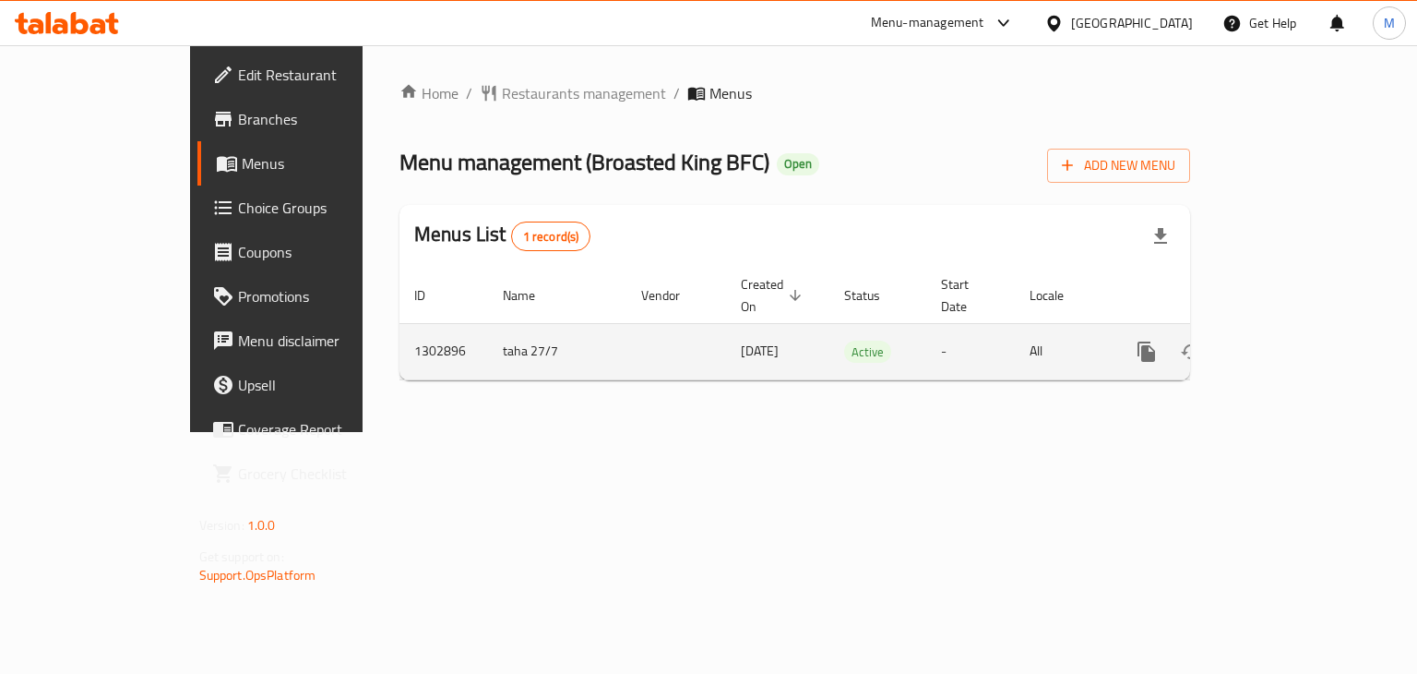
click at [1302, 329] on link "enhanced table" at bounding box center [1280, 351] width 44 height 44
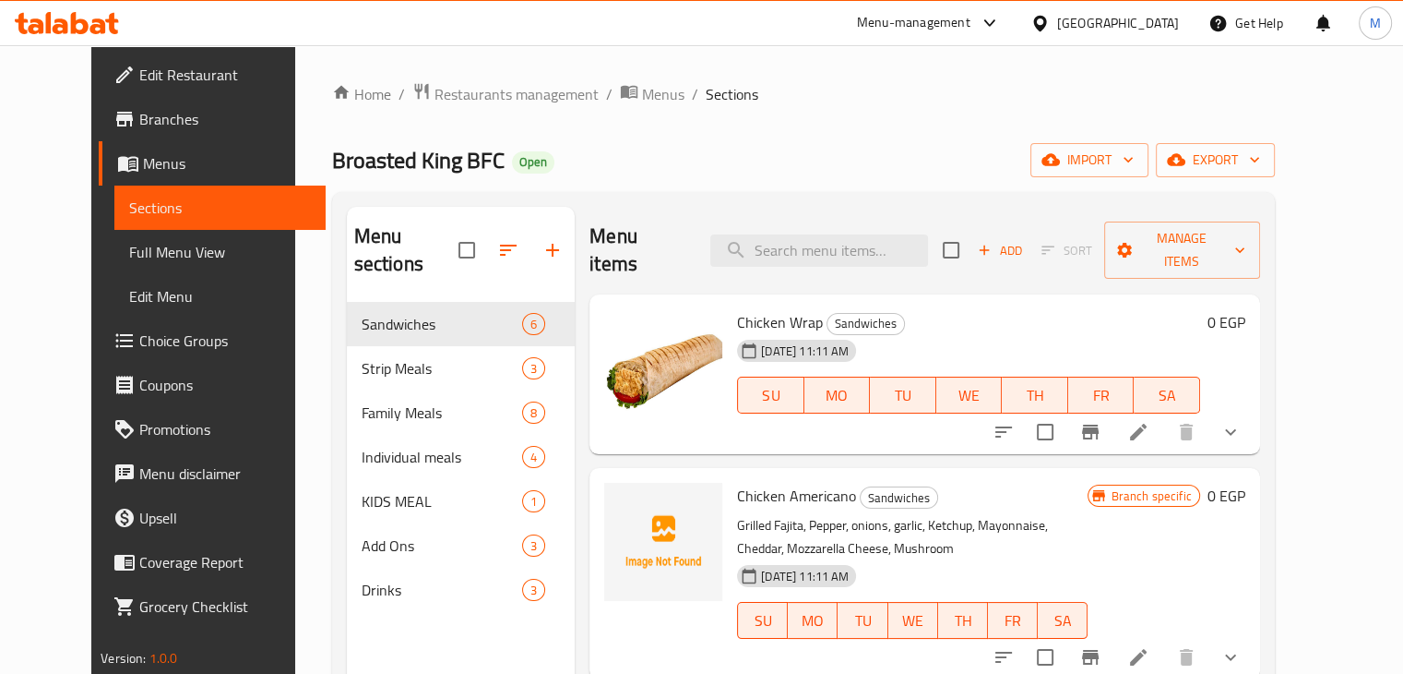
click at [139, 345] on span "Choice Groups" at bounding box center [225, 340] width 172 height 22
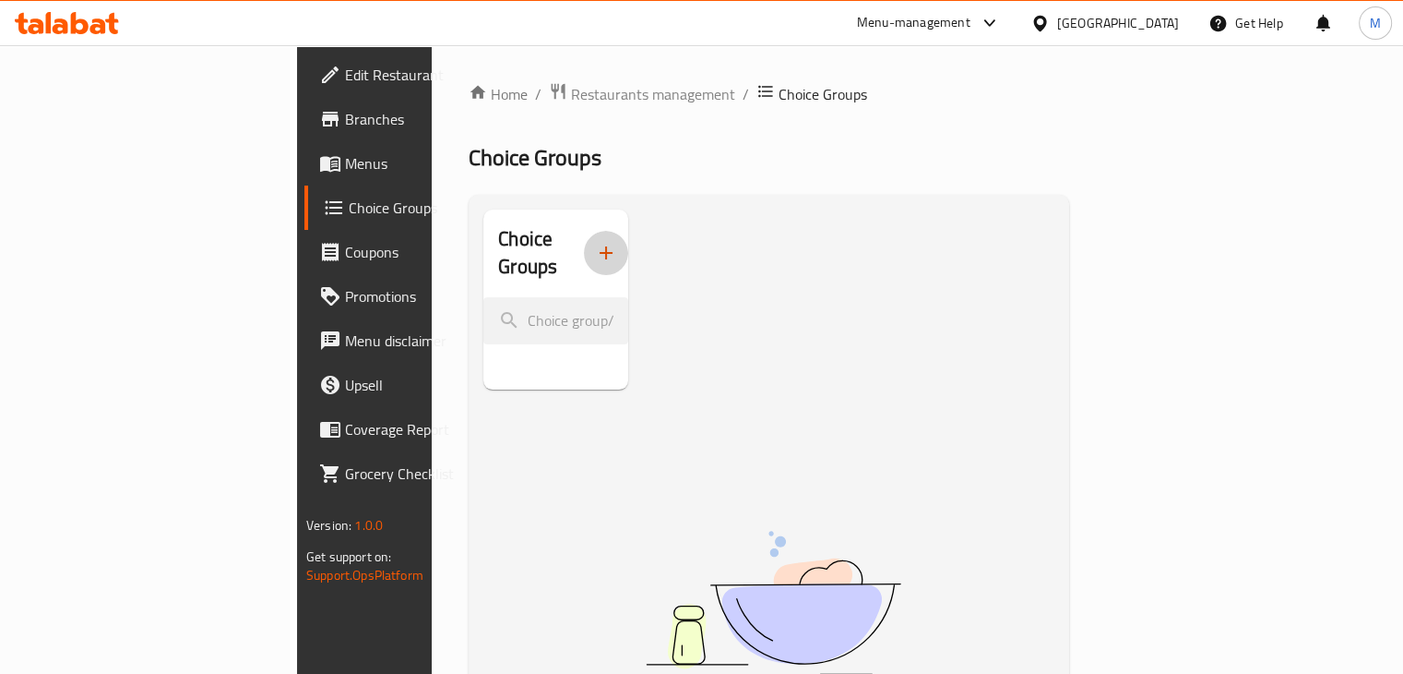
click at [584, 252] on button "button" at bounding box center [606, 253] width 44 height 44
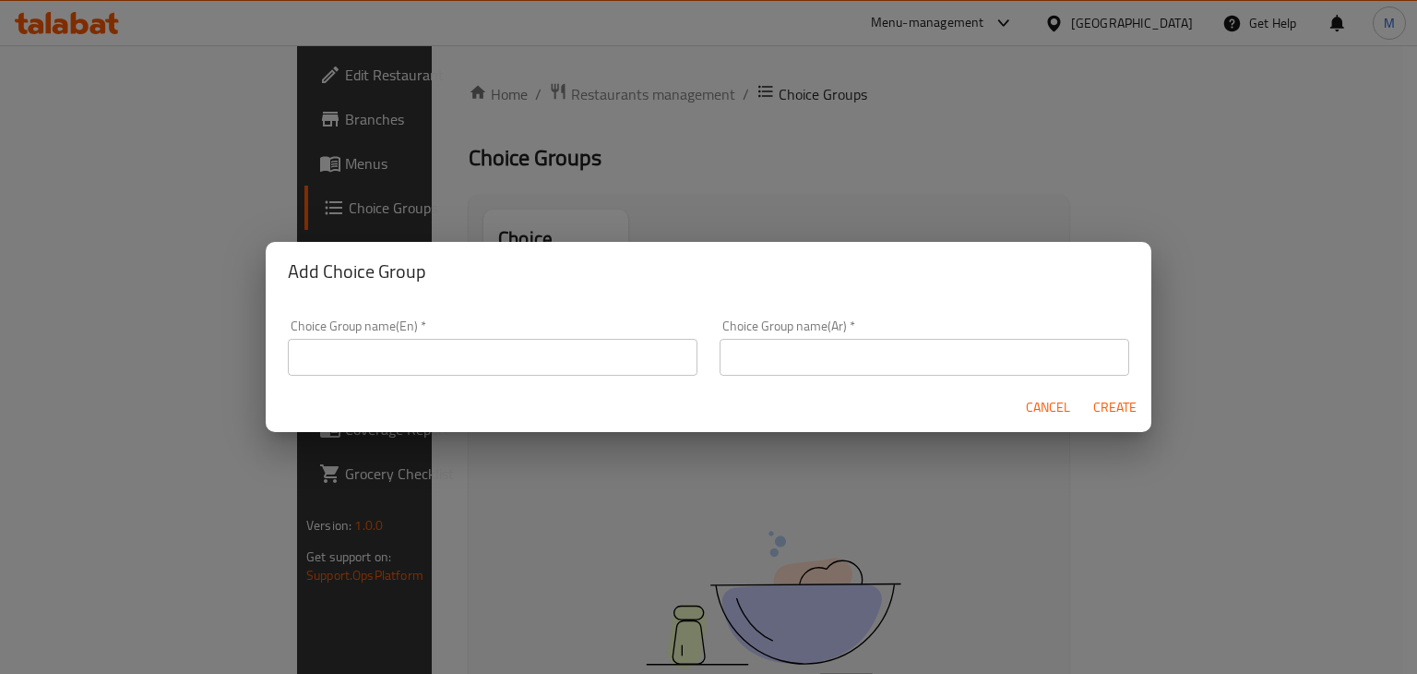
click at [436, 365] on input "text" at bounding box center [493, 357] width 410 height 37
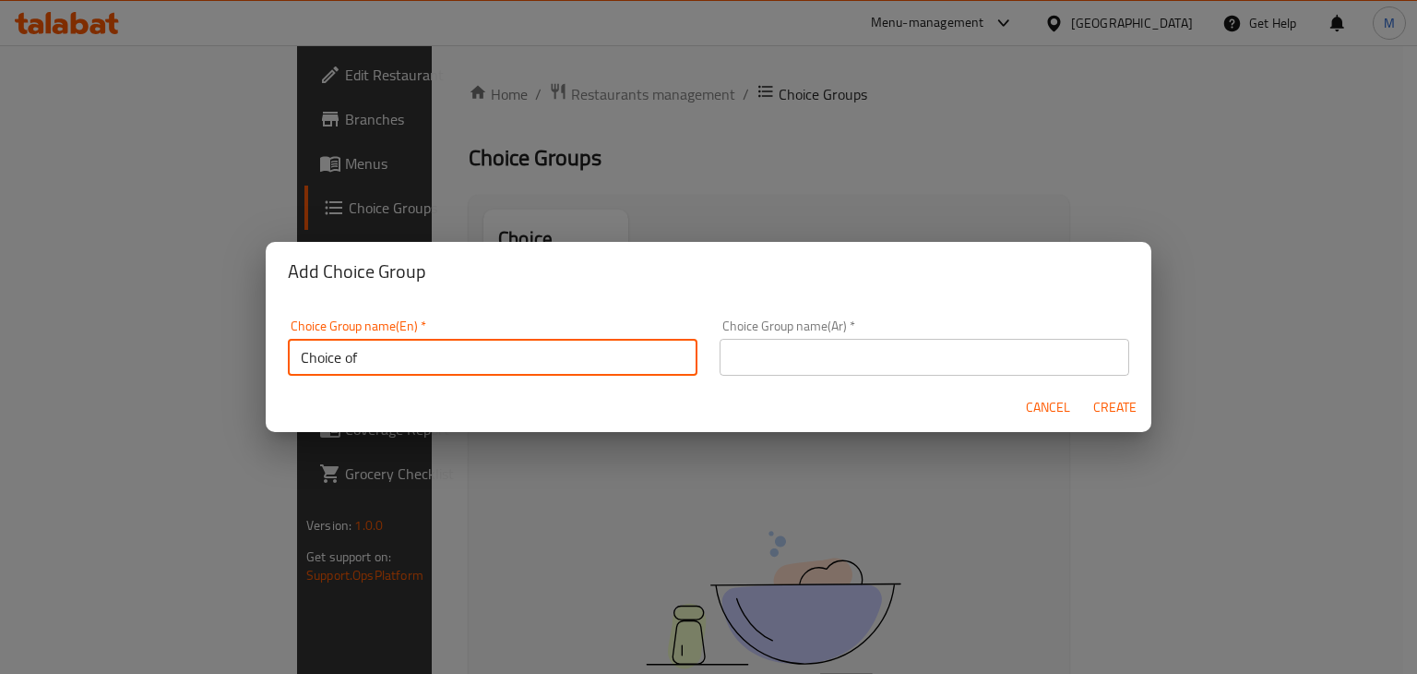
type input "Choice of"
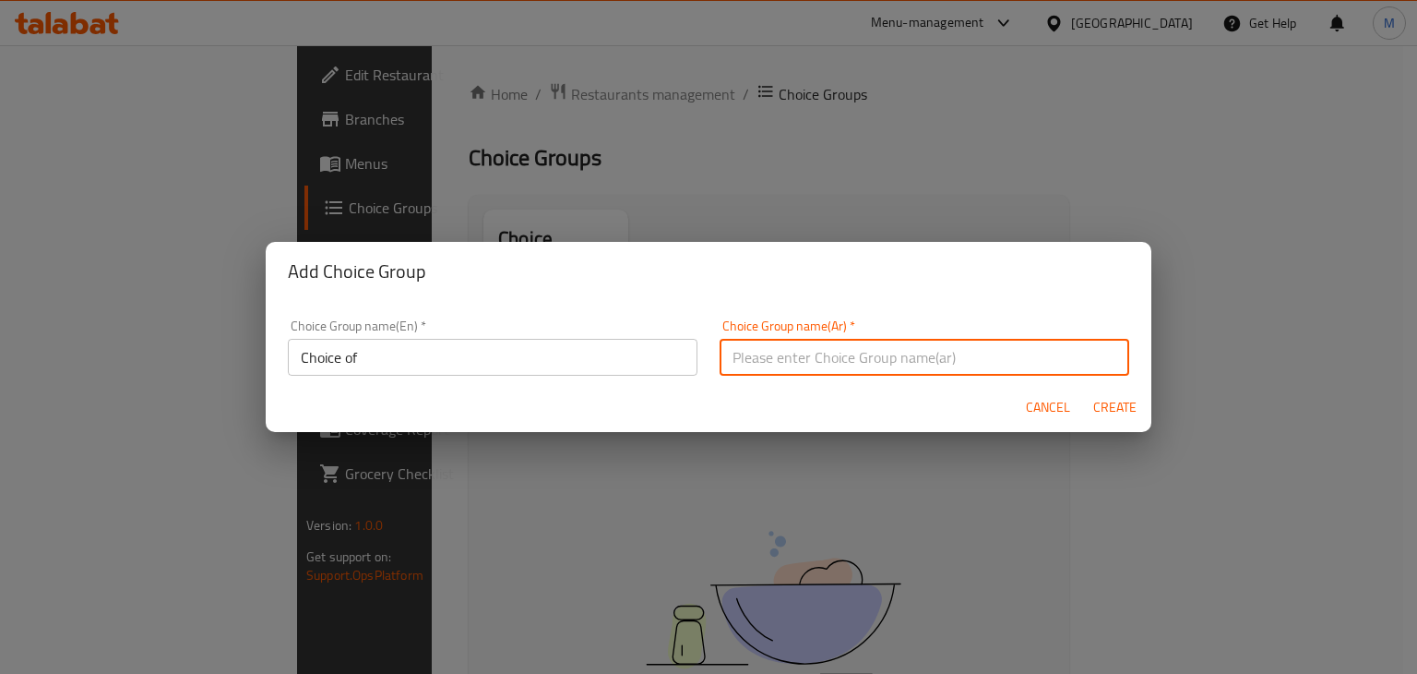
click at [747, 359] on input "text" at bounding box center [925, 357] width 410 height 37
type input "اختيارك من"
click at [1116, 412] on span "Create" at bounding box center [1114, 407] width 44 height 23
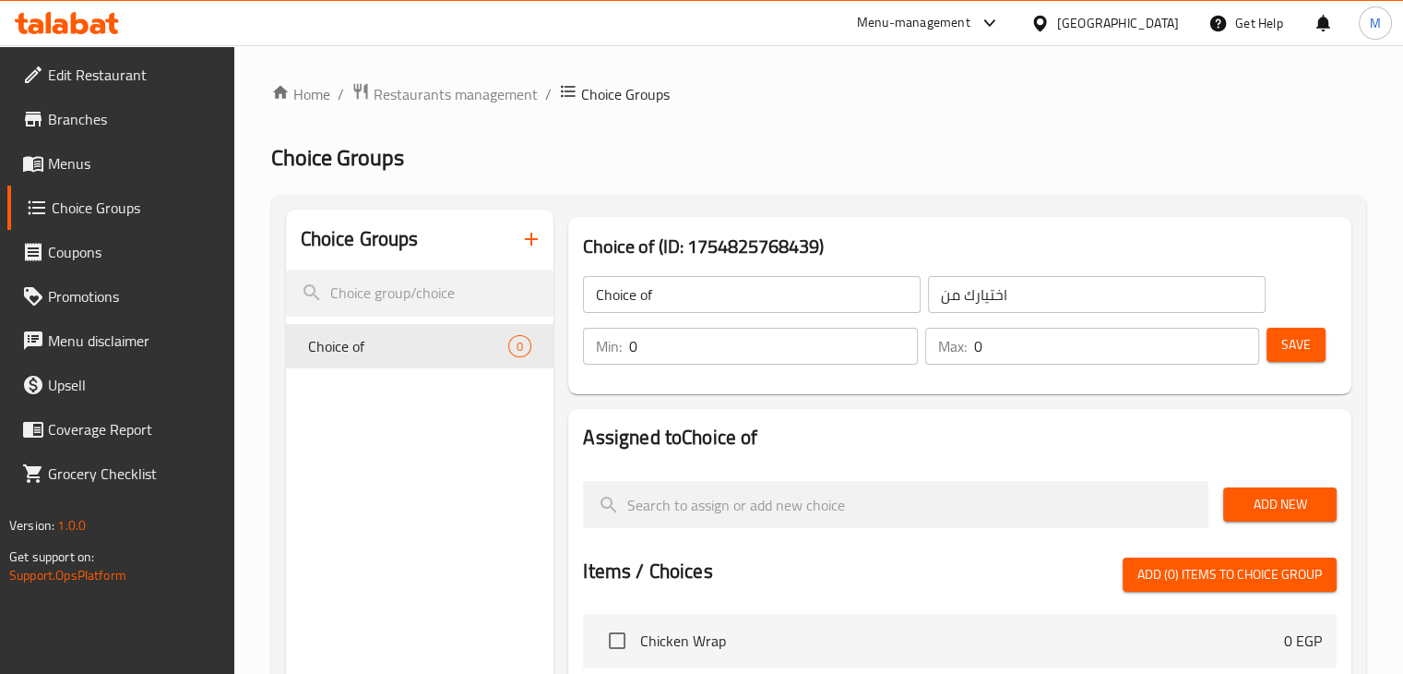
click at [795, 363] on input "0" at bounding box center [773, 346] width 288 height 37
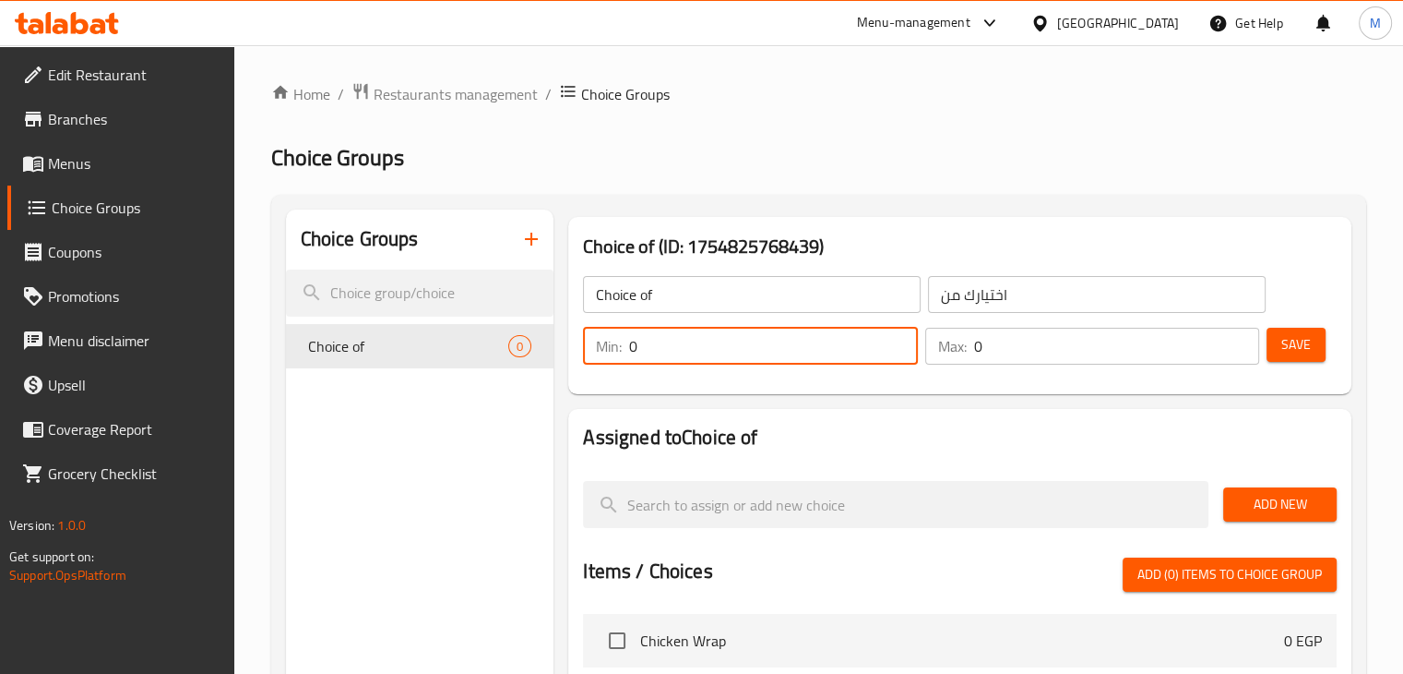
click at [1016, 360] on input "0" at bounding box center [1116, 346] width 285 height 37
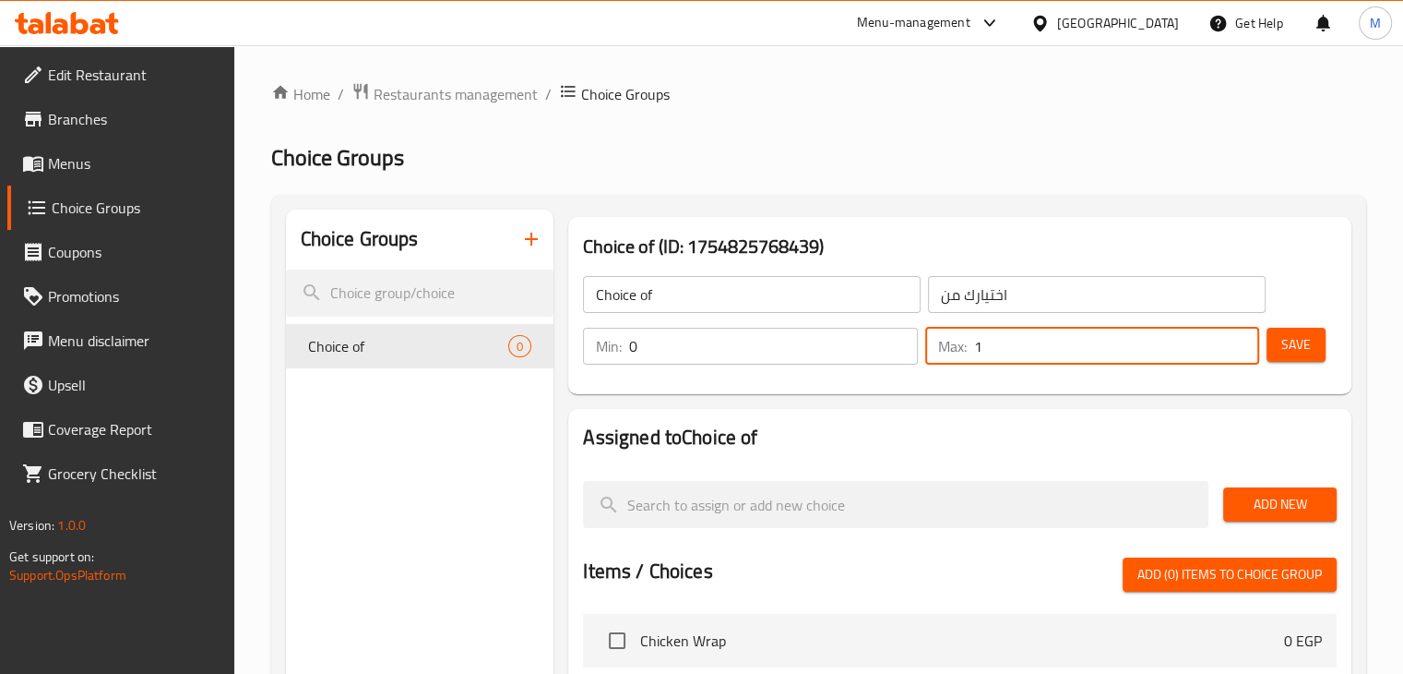
type input "1"
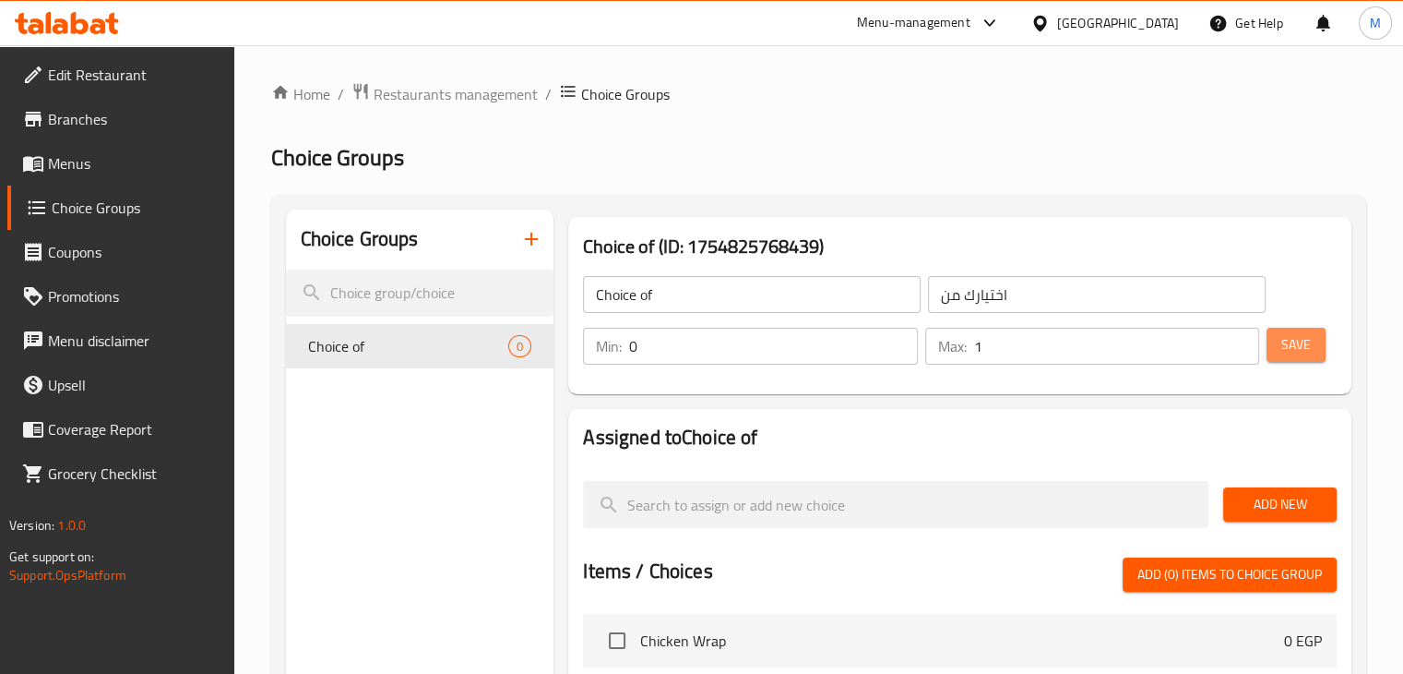
click at [1290, 340] on span "Save" at bounding box center [1297, 344] width 30 height 23
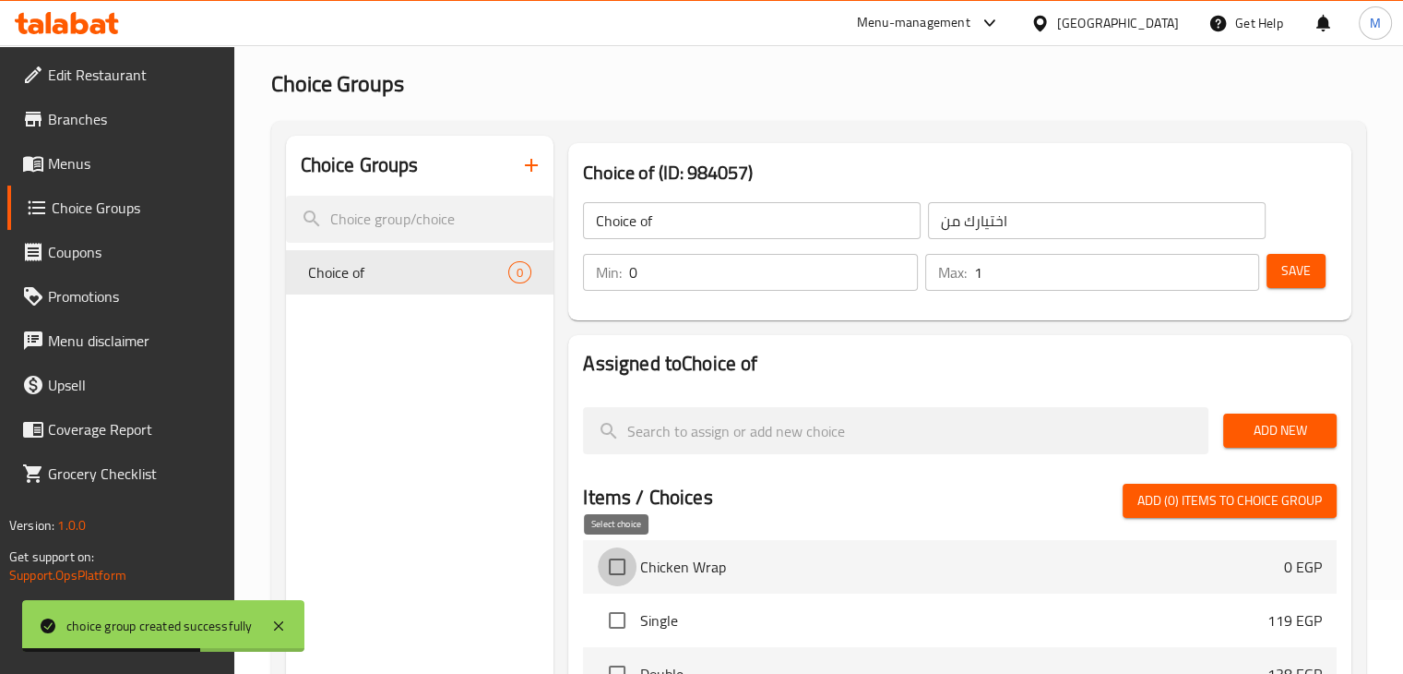
click at [609, 576] on input "checkbox" at bounding box center [617, 566] width 39 height 39
checkbox input "true"
drag, startPoint x: 609, startPoint y: 576, endPoint x: 536, endPoint y: 526, distance: 88.3
click at [536, 526] on div "Choice Groups Choice of 0" at bounding box center [420, 612] width 269 height 952
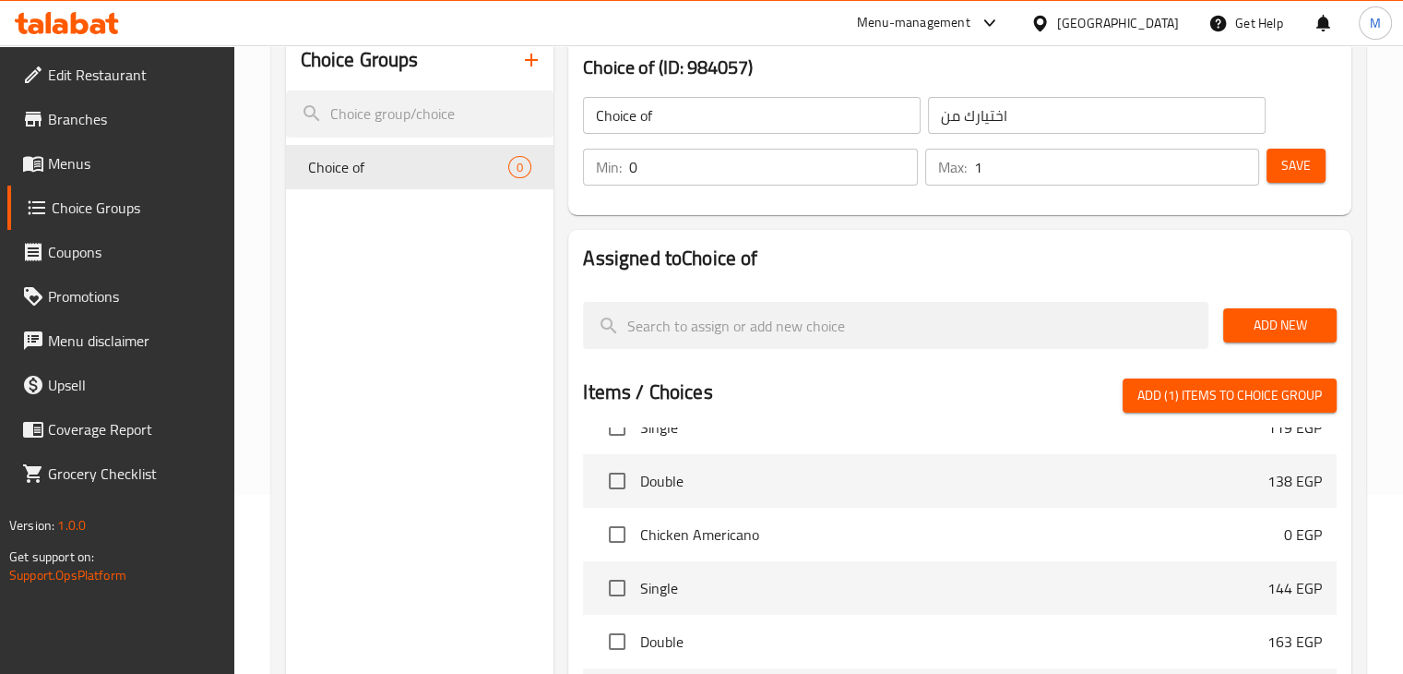
scroll to position [7, 0]
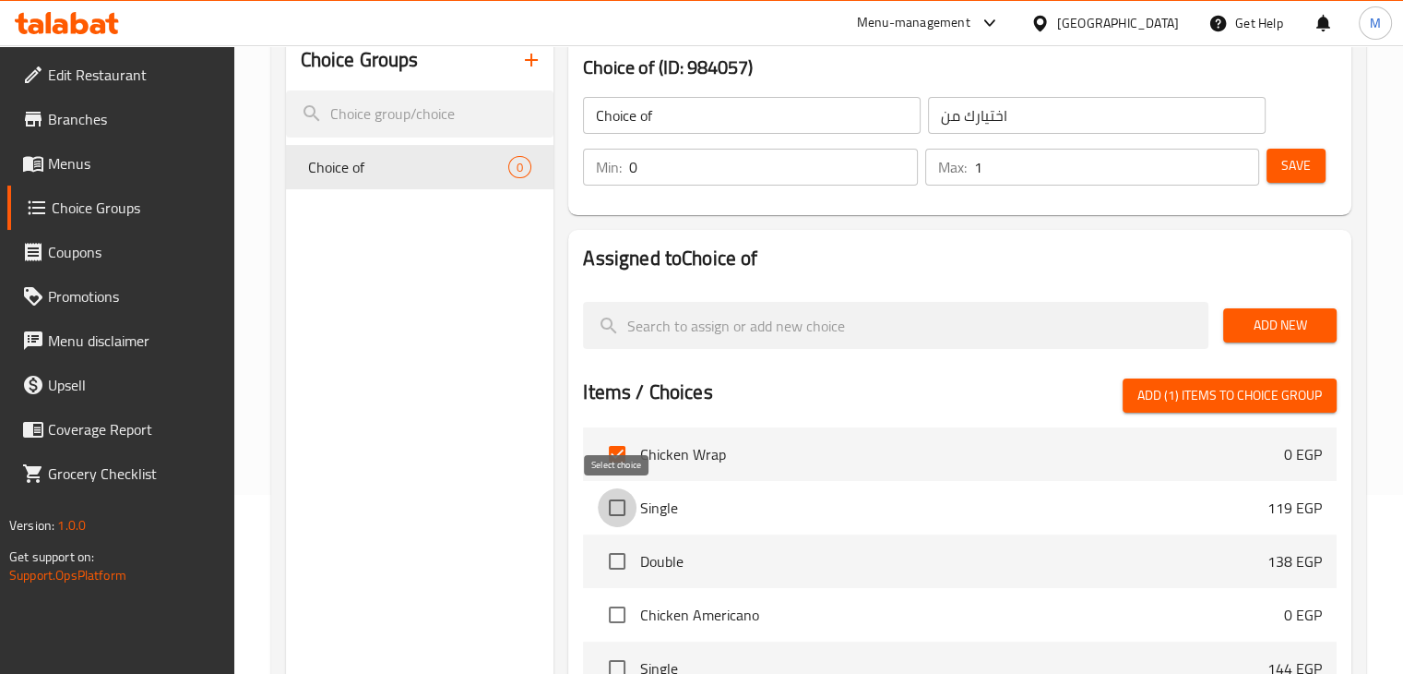
click at [616, 518] on input "checkbox" at bounding box center [617, 507] width 39 height 39
checkbox input "true"
click at [621, 568] on input "checkbox" at bounding box center [617, 561] width 39 height 39
checkbox input "true"
click at [629, 625] on input "checkbox" at bounding box center [617, 614] width 39 height 39
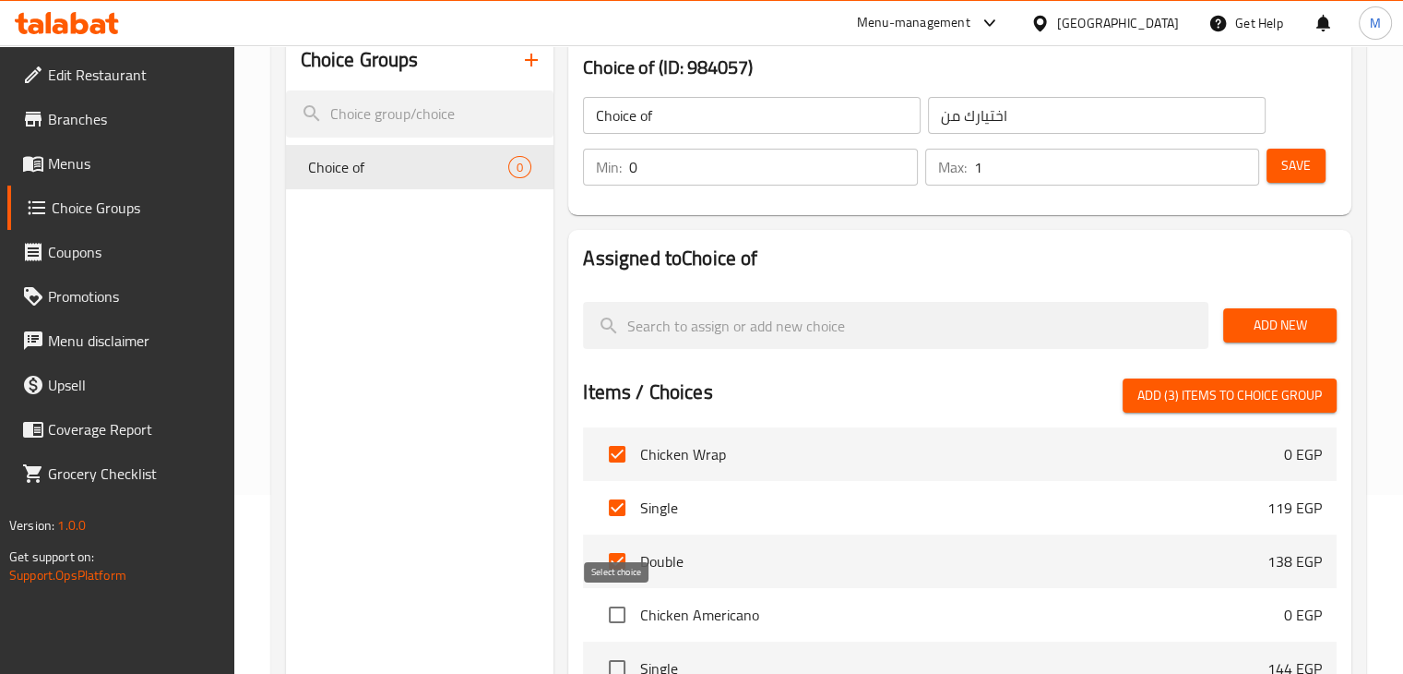
checkbox input "true"
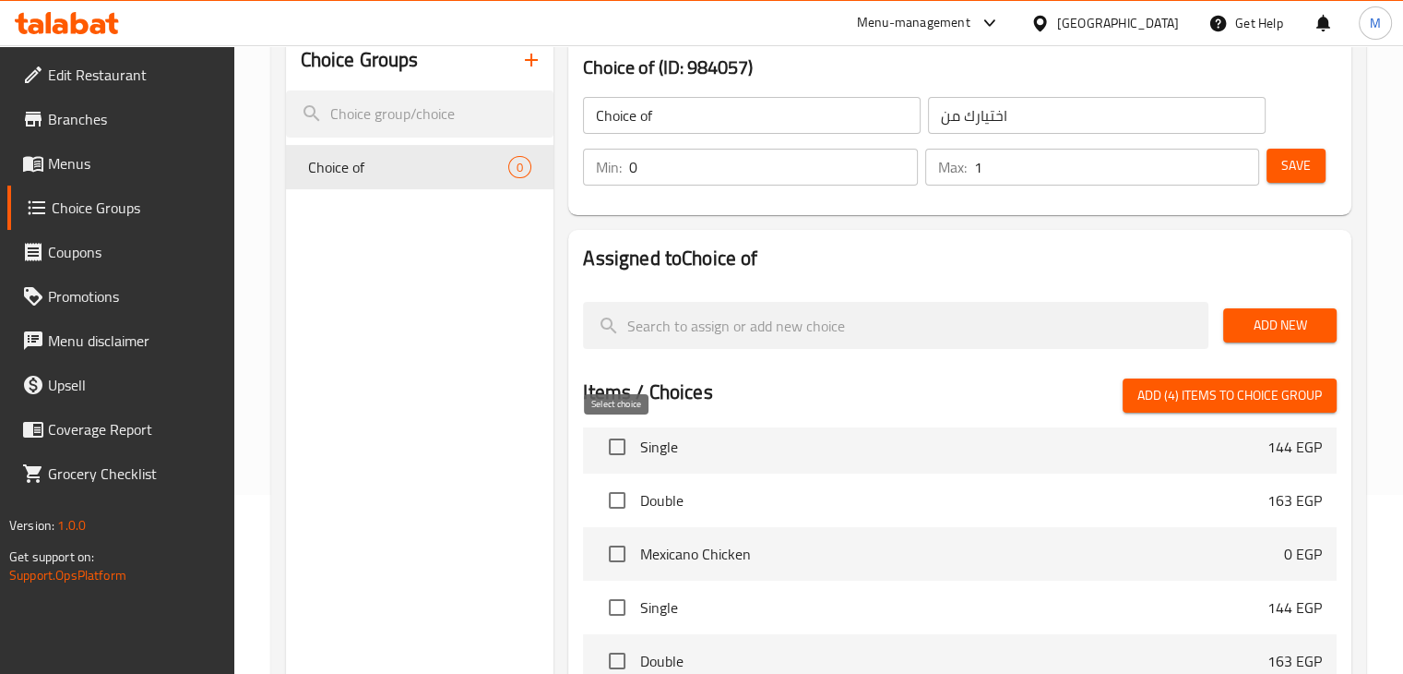
click at [620, 446] on input "checkbox" at bounding box center [617, 446] width 39 height 39
checkbox input "true"
click at [626, 507] on input "checkbox" at bounding box center [617, 500] width 39 height 39
checkbox input "true"
click at [626, 557] on input "checkbox" at bounding box center [617, 553] width 39 height 39
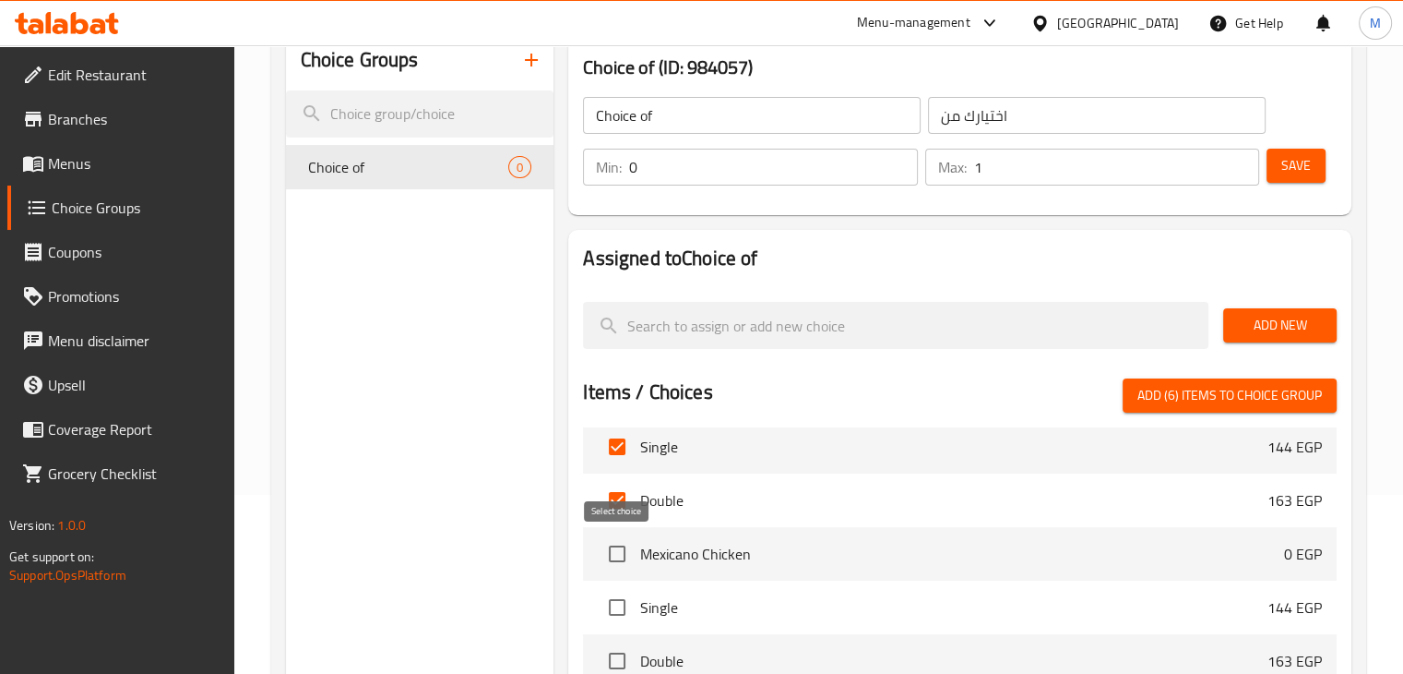
checkbox input "true"
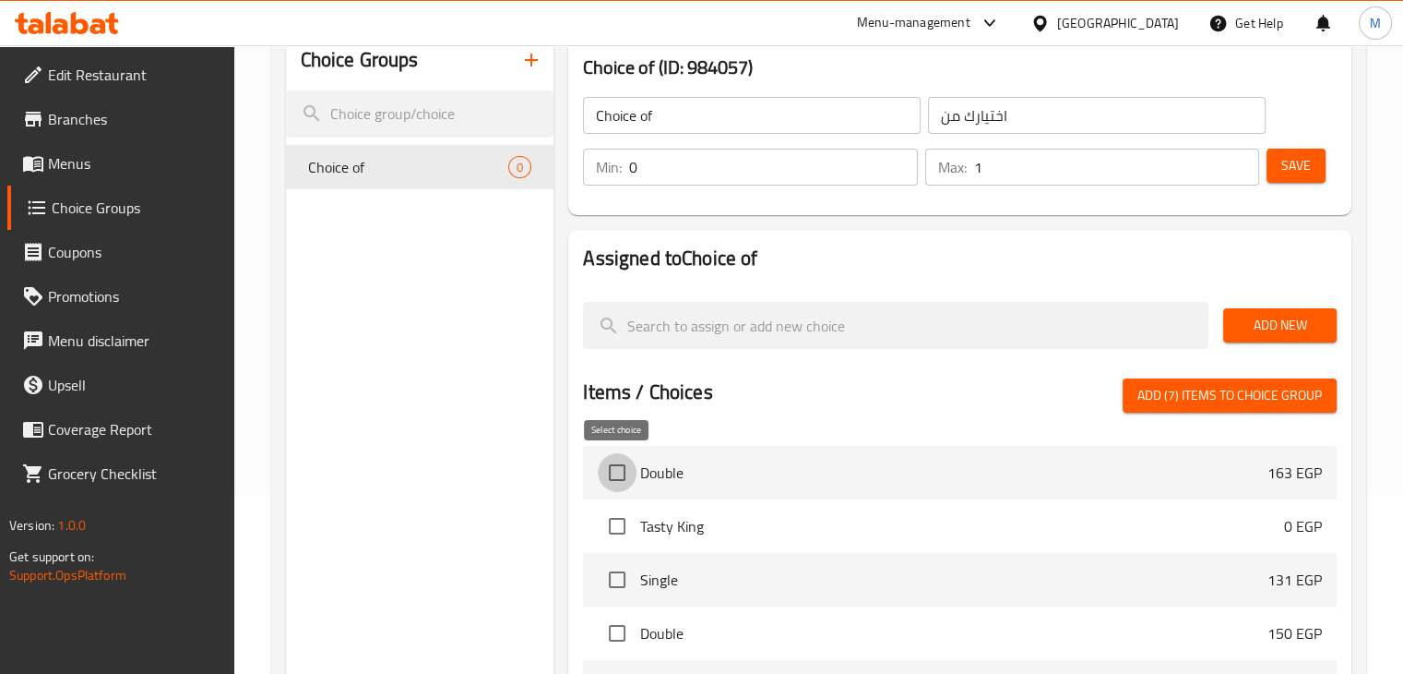
click at [618, 468] on input "checkbox" at bounding box center [617, 472] width 39 height 39
checkbox input "true"
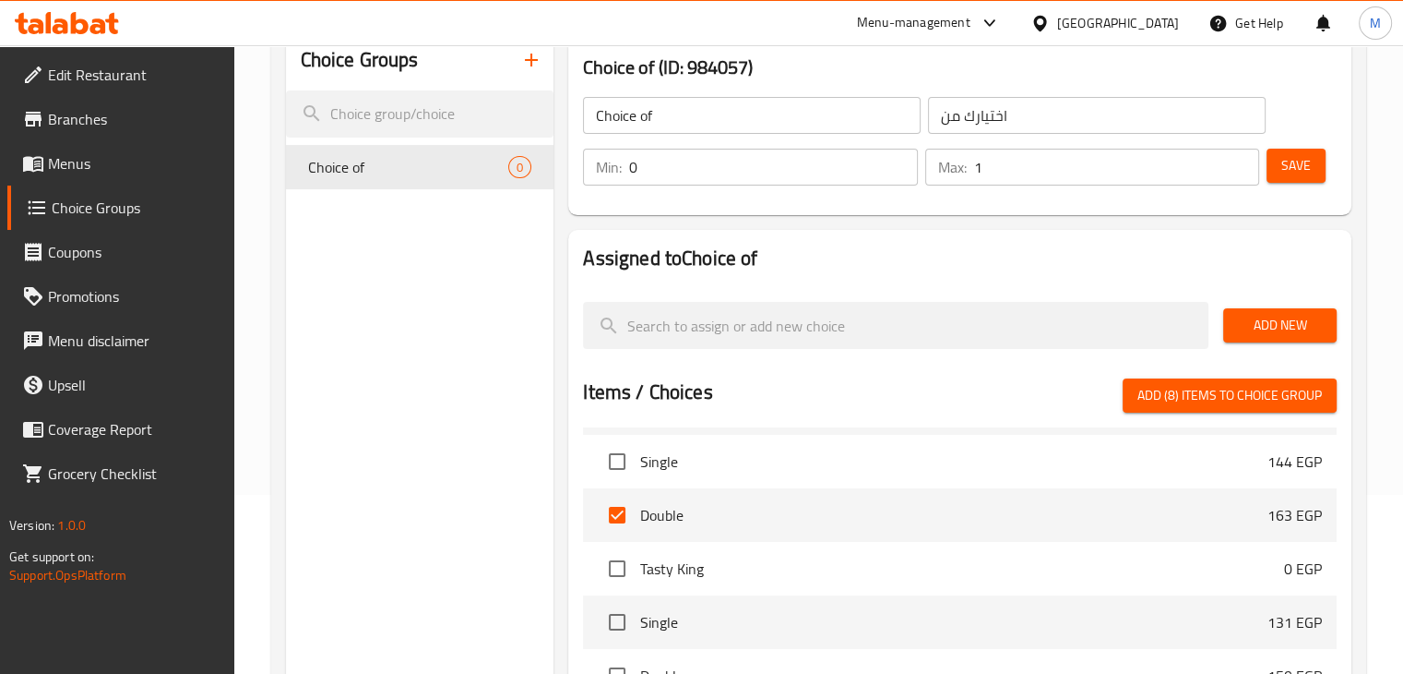
scroll to position [376, 0]
click at [618, 468] on input "checkbox" at bounding box center [617, 460] width 39 height 39
checkbox input "true"
click at [624, 566] on input "checkbox" at bounding box center [617, 567] width 39 height 39
checkbox input "true"
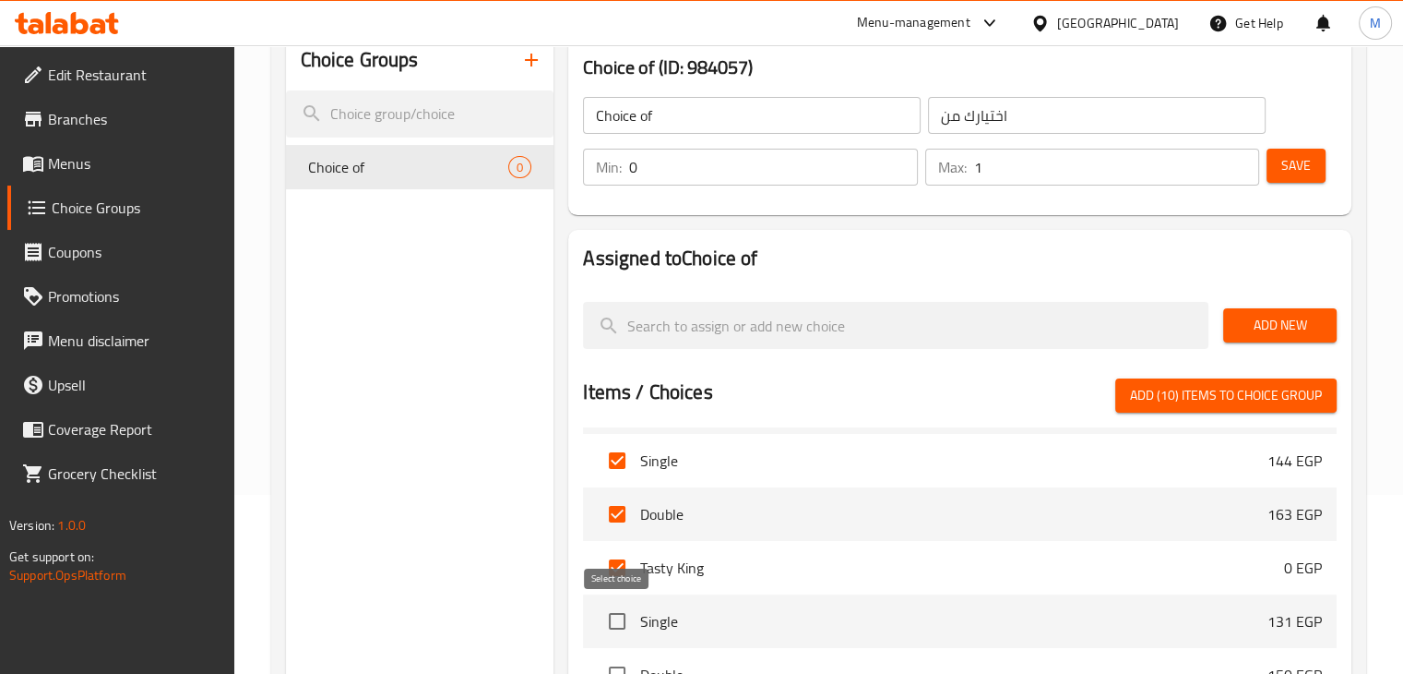
click at [613, 628] on input "checkbox" at bounding box center [617, 621] width 39 height 39
checkbox input "true"
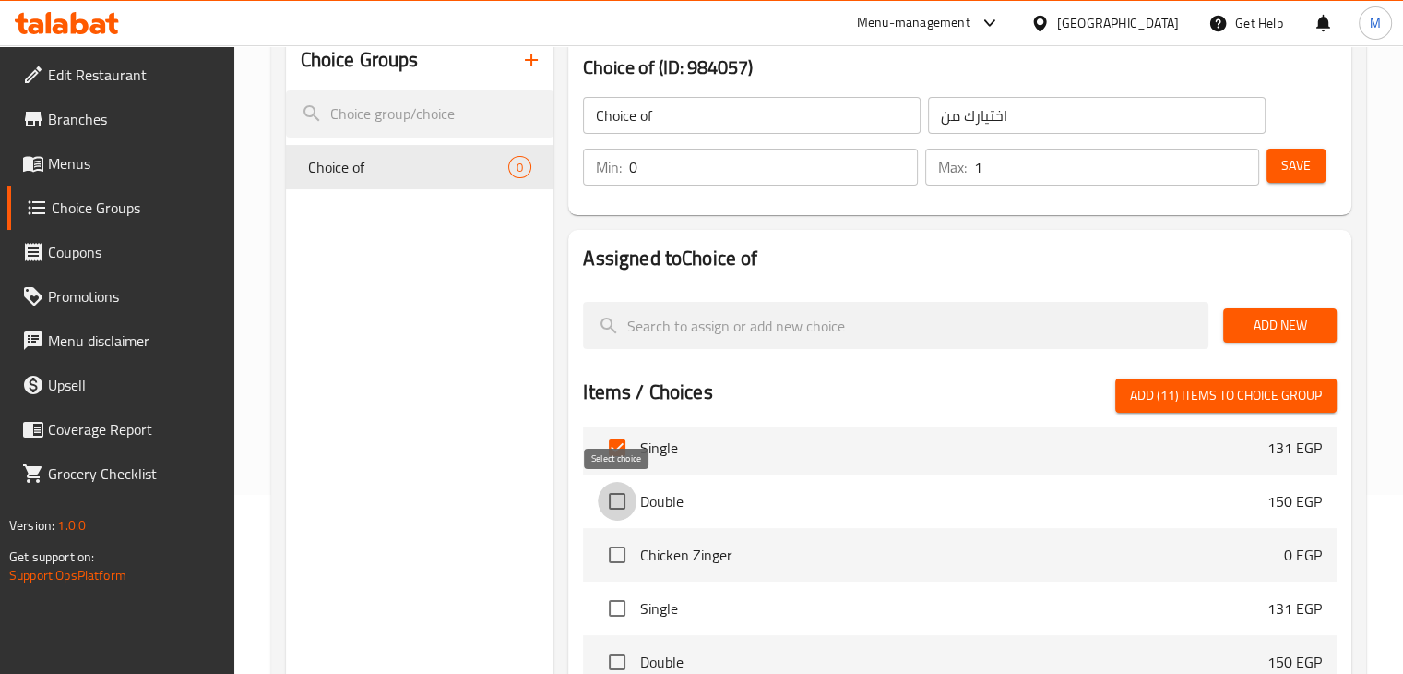
click at [628, 499] on input "checkbox" at bounding box center [617, 501] width 39 height 39
checkbox input "true"
click at [617, 552] on input "checkbox" at bounding box center [617, 554] width 39 height 39
checkbox input "true"
click at [622, 605] on input "checkbox" at bounding box center [617, 608] width 39 height 39
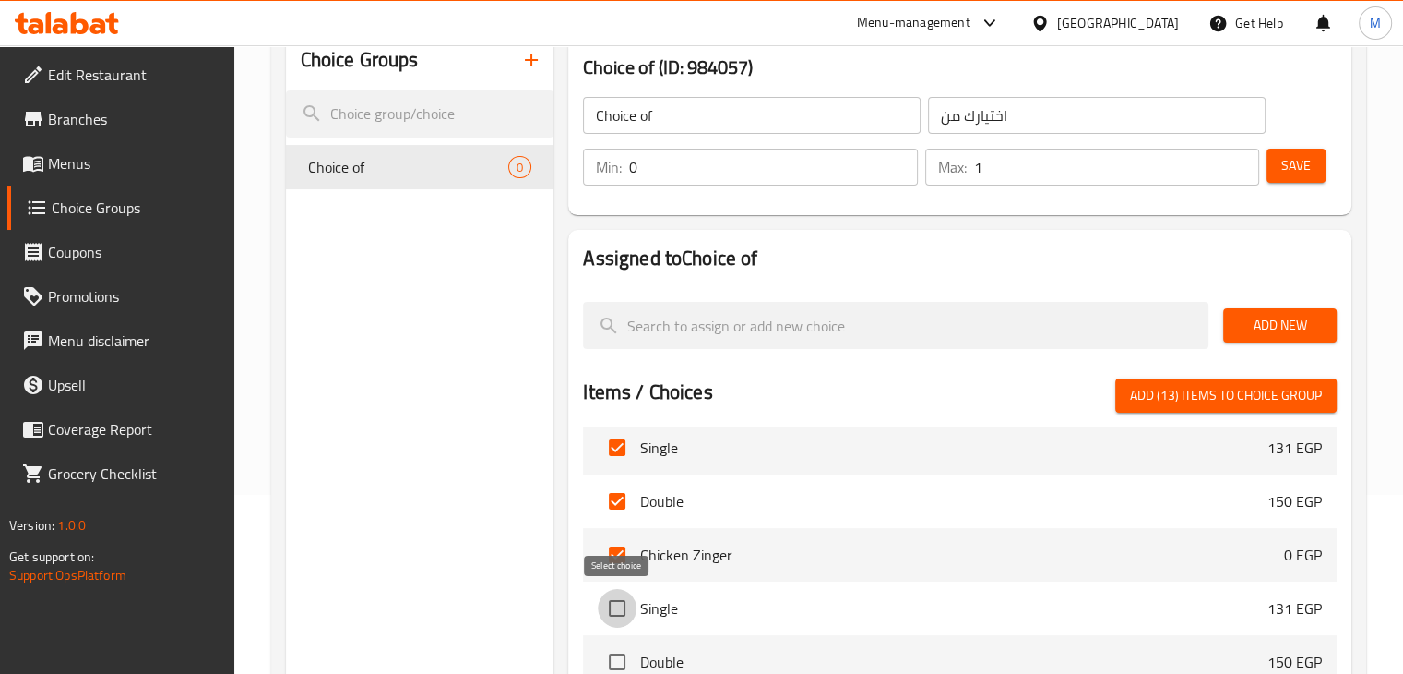
checkbox input "true"
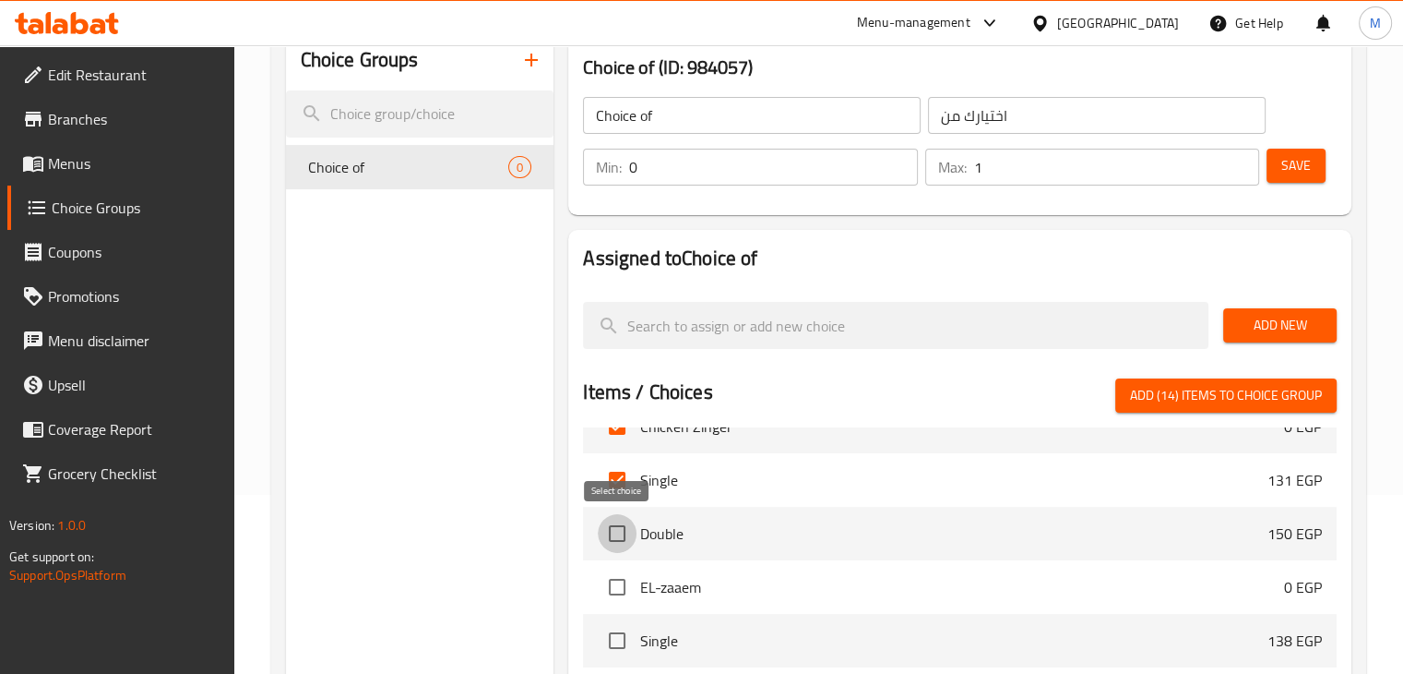
click at [620, 535] on input "checkbox" at bounding box center [617, 533] width 39 height 39
checkbox input "true"
click at [620, 591] on input "checkbox" at bounding box center [617, 586] width 39 height 39
checkbox input "true"
click at [621, 618] on li "Single 138 EGP" at bounding box center [960, 641] width 754 height 54
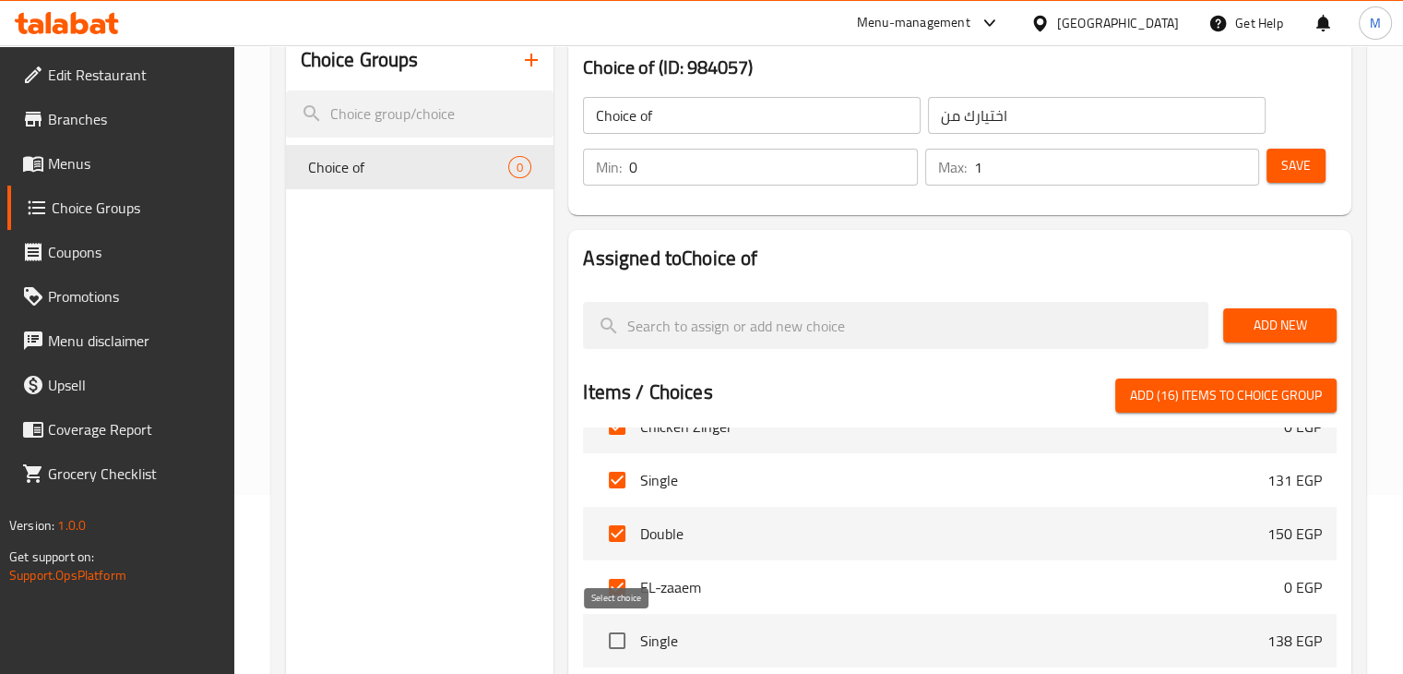
click at [620, 631] on input "checkbox" at bounding box center [617, 640] width 39 height 39
checkbox input "true"
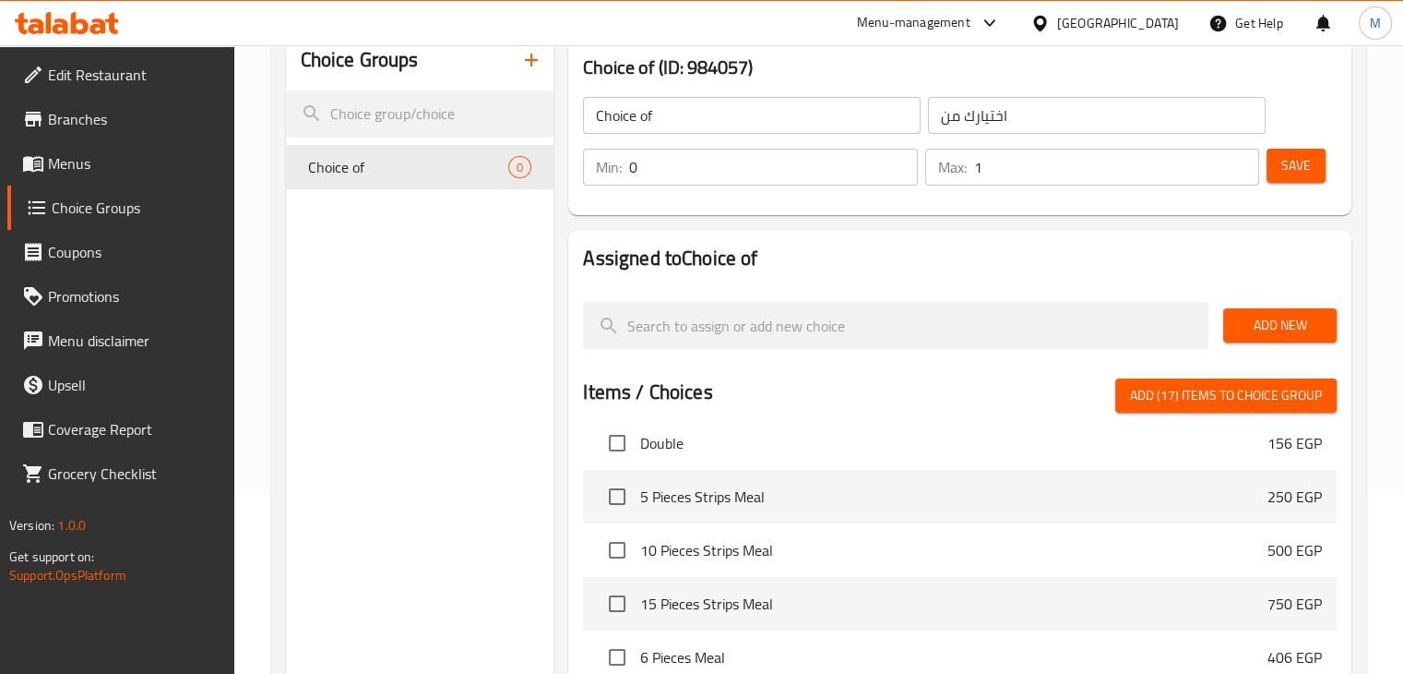
scroll to position [929, 0]
click at [619, 448] on input "checkbox" at bounding box center [617, 442] width 39 height 39
checkbox input "true"
click at [614, 494] on input "checkbox" at bounding box center [617, 495] width 39 height 39
checkbox input "true"
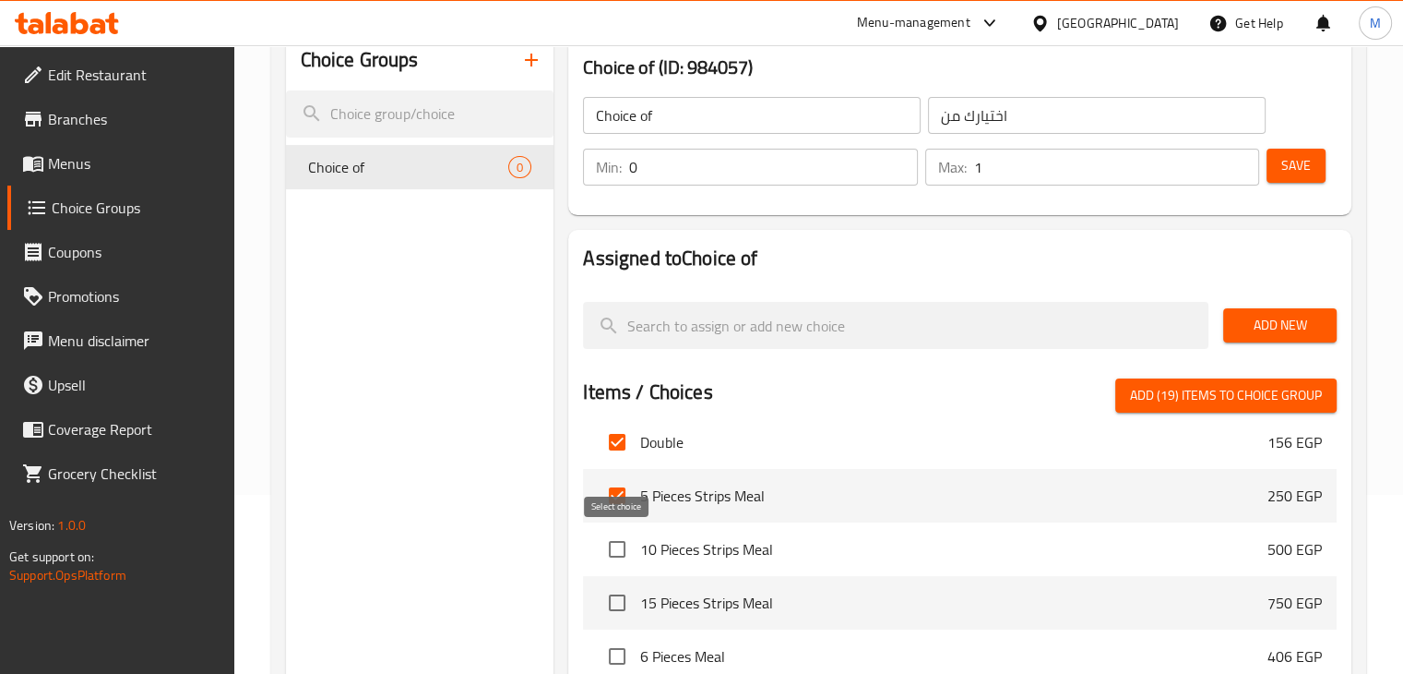
click at [605, 549] on input "checkbox" at bounding box center [617, 549] width 39 height 39
checkbox input "true"
click at [613, 613] on input "checkbox" at bounding box center [617, 602] width 39 height 39
checkbox input "true"
click at [616, 653] on input "checkbox" at bounding box center [617, 656] width 39 height 39
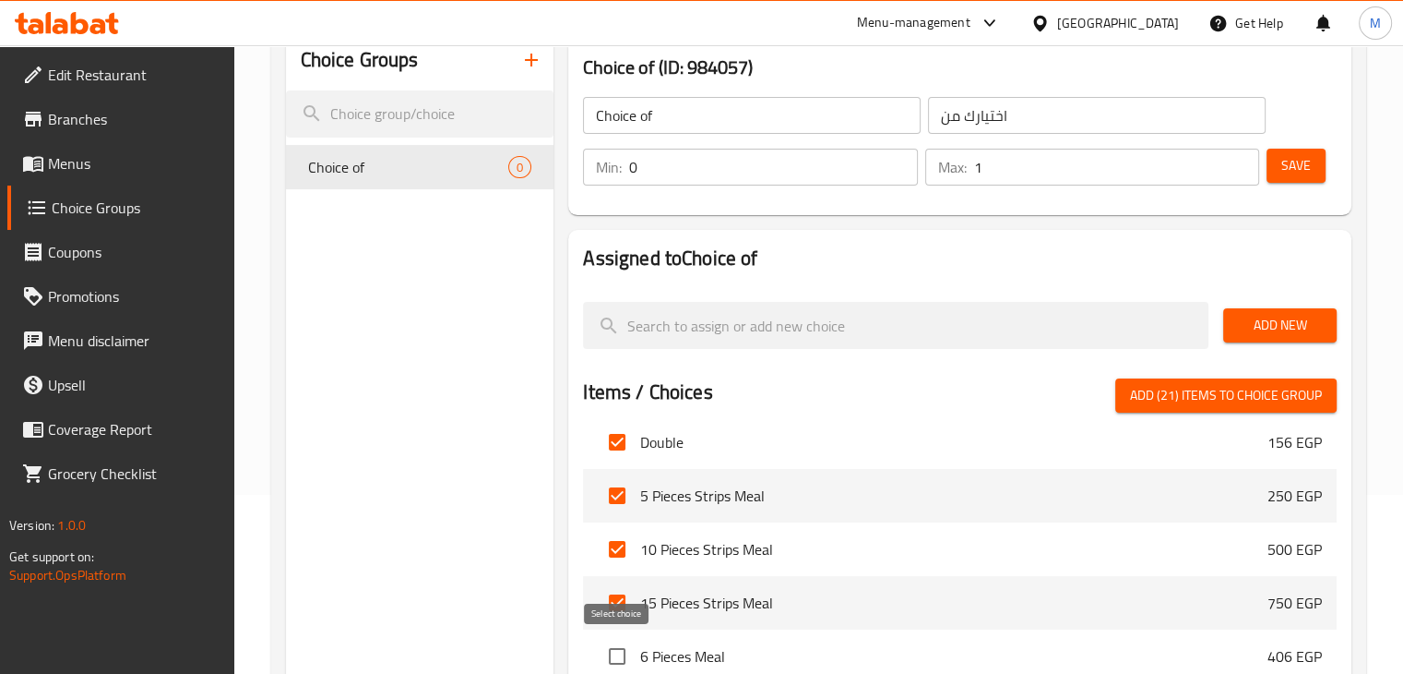
checkbox input "true"
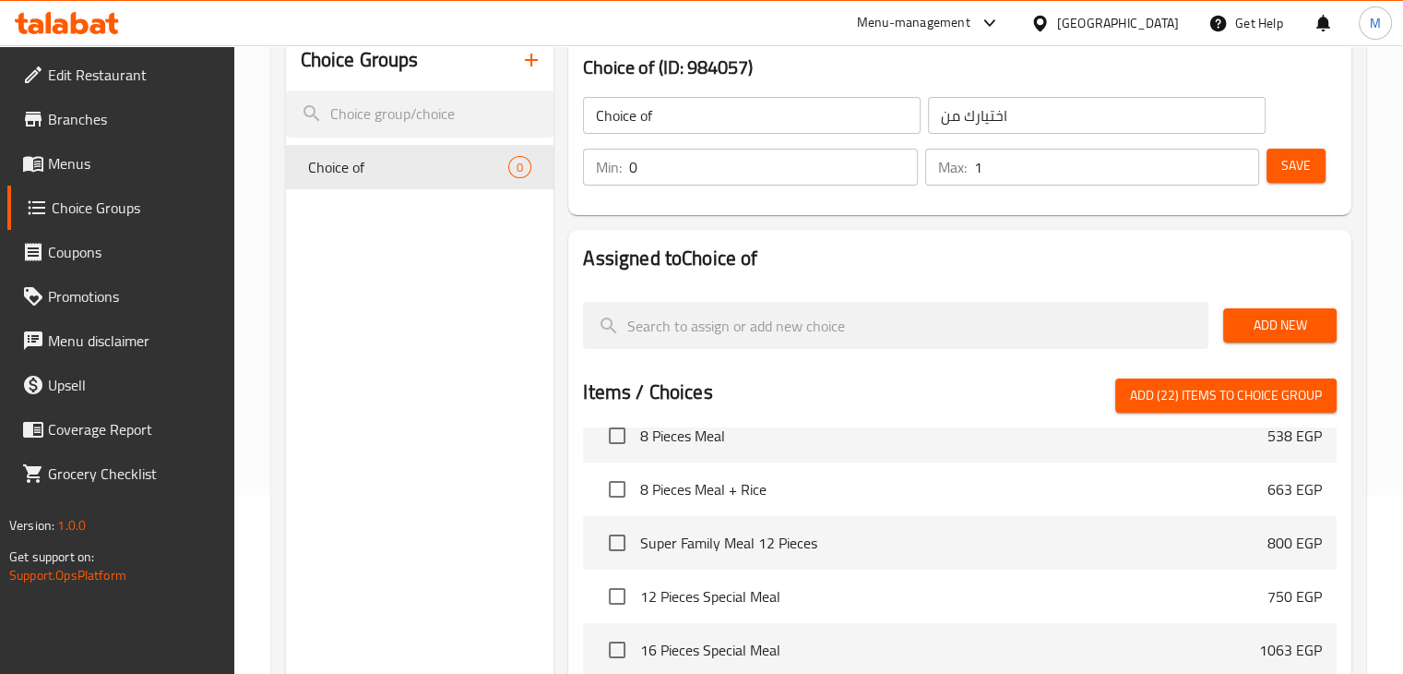
scroll to position [1203, 0]
click at [621, 441] on input "checkbox" at bounding box center [617, 435] width 39 height 39
checkbox input "true"
click at [606, 488] on input "checkbox" at bounding box center [617, 489] width 39 height 39
checkbox input "true"
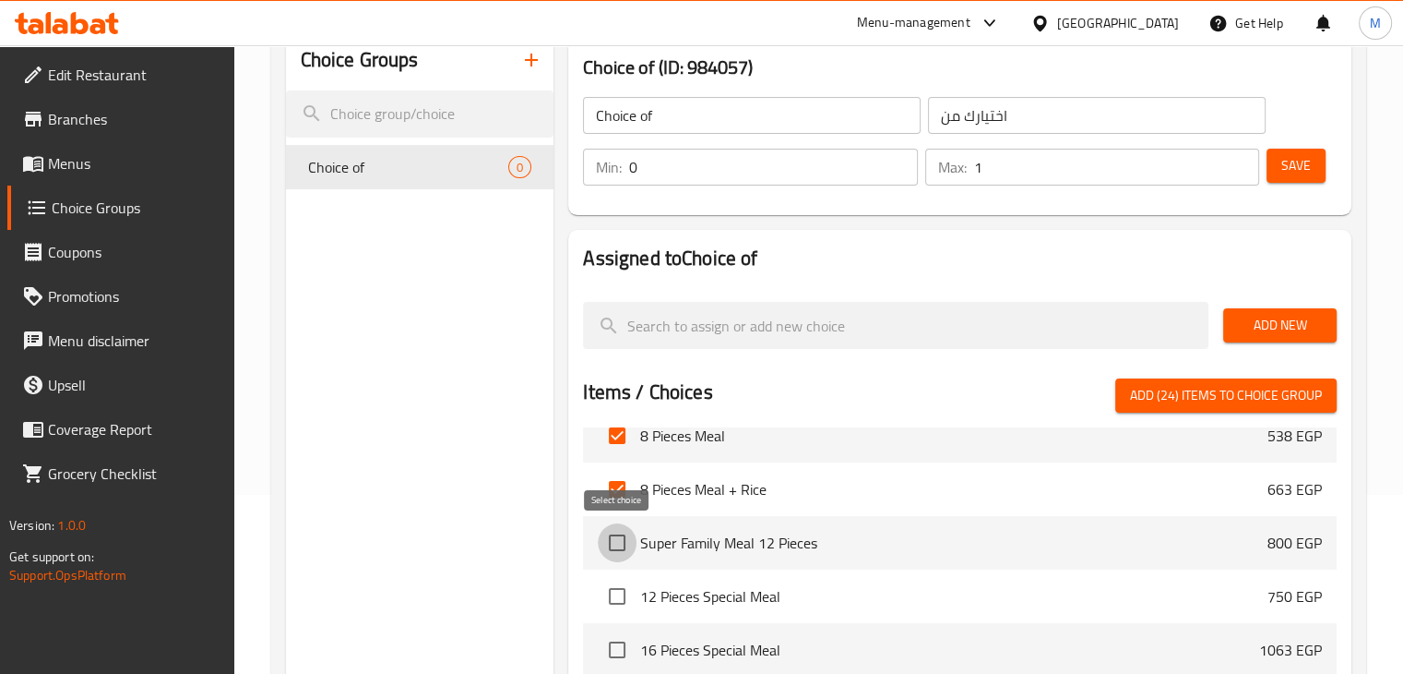
click at [619, 540] on input "checkbox" at bounding box center [617, 542] width 39 height 39
checkbox input "true"
click at [618, 599] on input "checkbox" at bounding box center [617, 596] width 39 height 39
checkbox input "true"
click at [615, 640] on input "checkbox" at bounding box center [617, 649] width 39 height 39
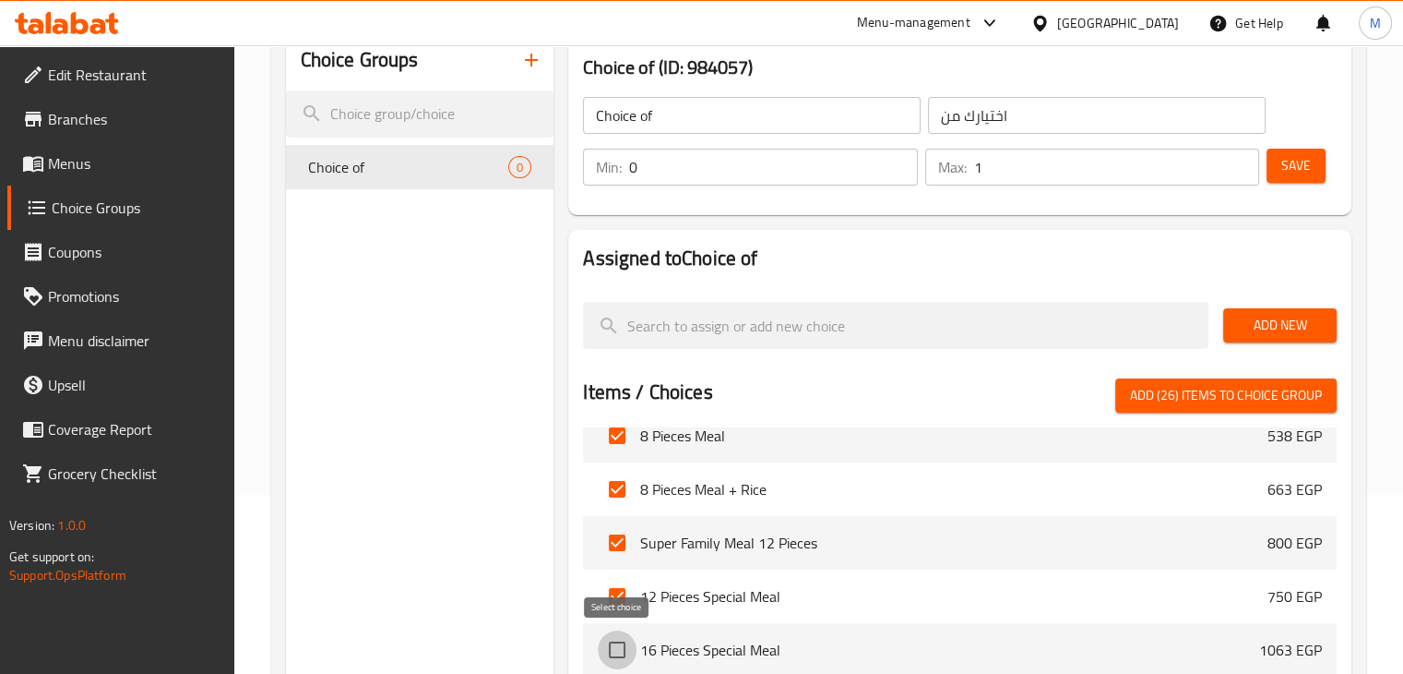
checkbox input "true"
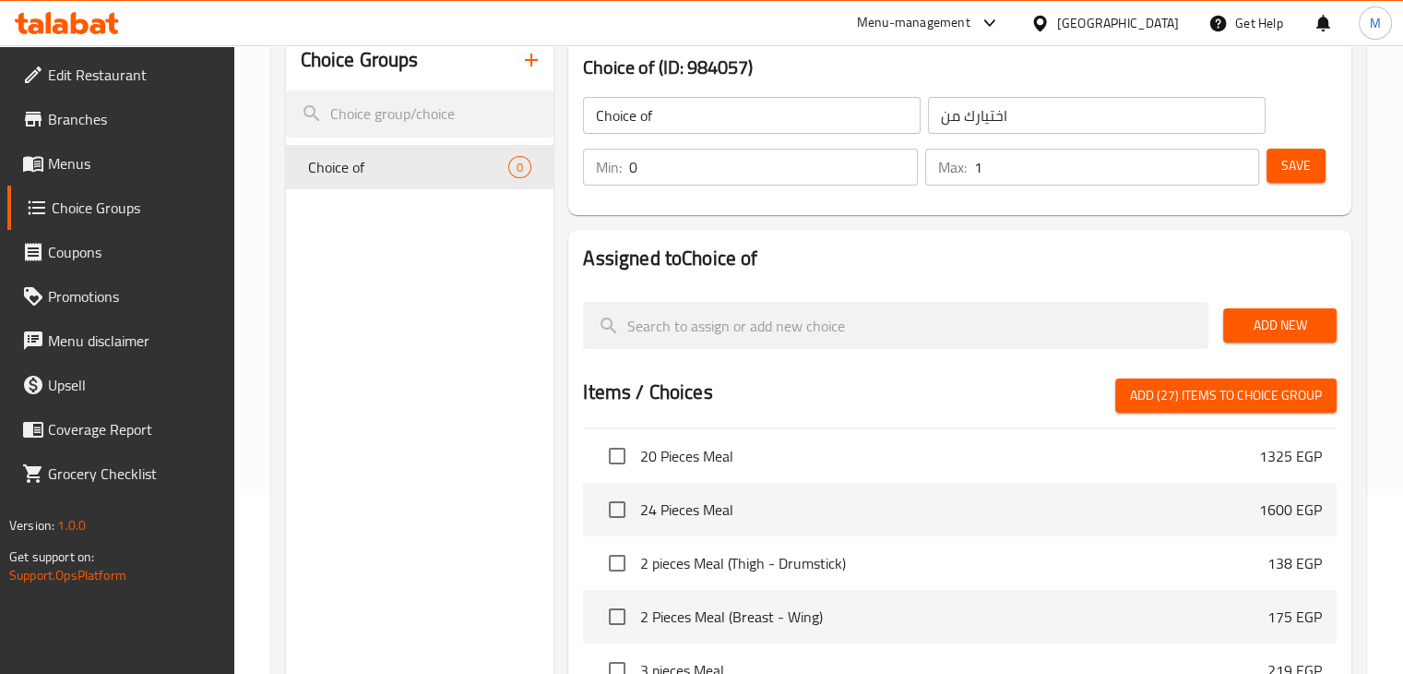
scroll to position [1450, 0]
click at [623, 465] on input "checkbox" at bounding box center [617, 455] width 39 height 39
checkbox input "true"
click at [623, 499] on input "checkbox" at bounding box center [617, 509] width 39 height 39
checkbox input "true"
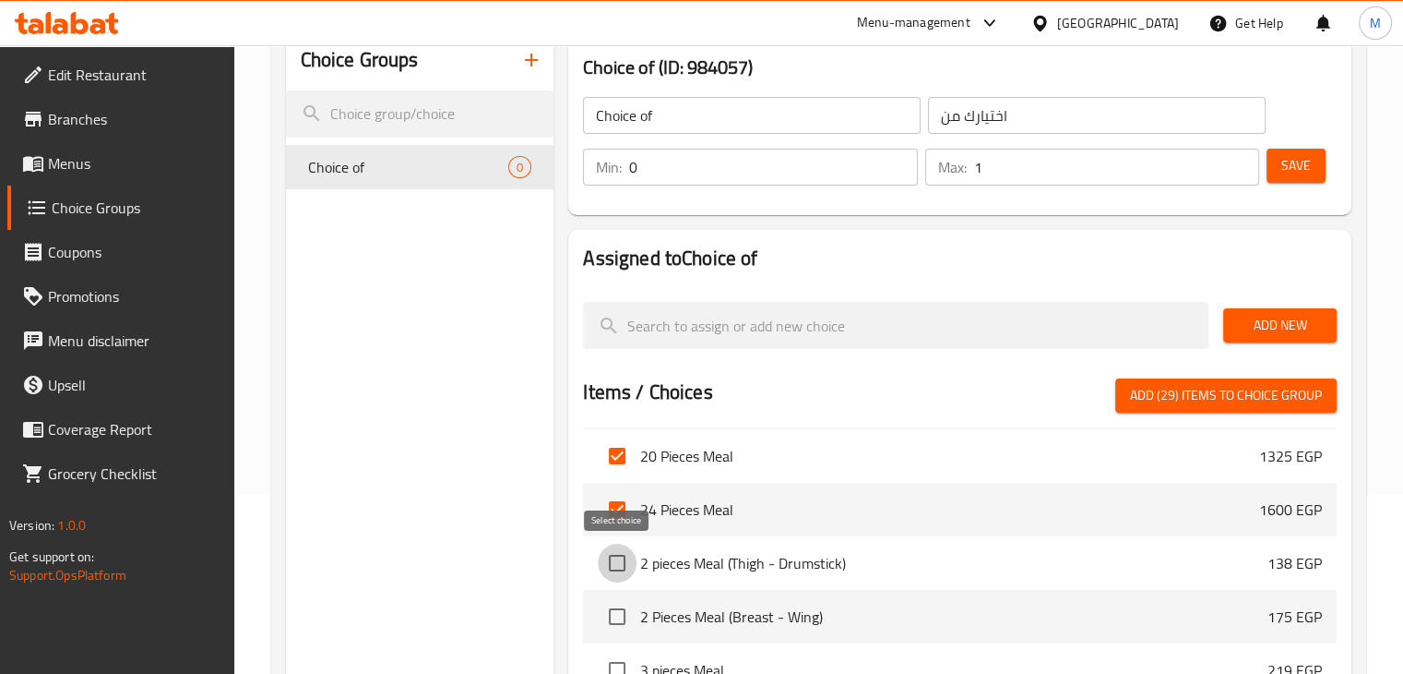
click at [620, 551] on input "checkbox" at bounding box center [617, 562] width 39 height 39
checkbox input "true"
click at [618, 606] on input "checkbox" at bounding box center [617, 616] width 39 height 39
checkbox input "true"
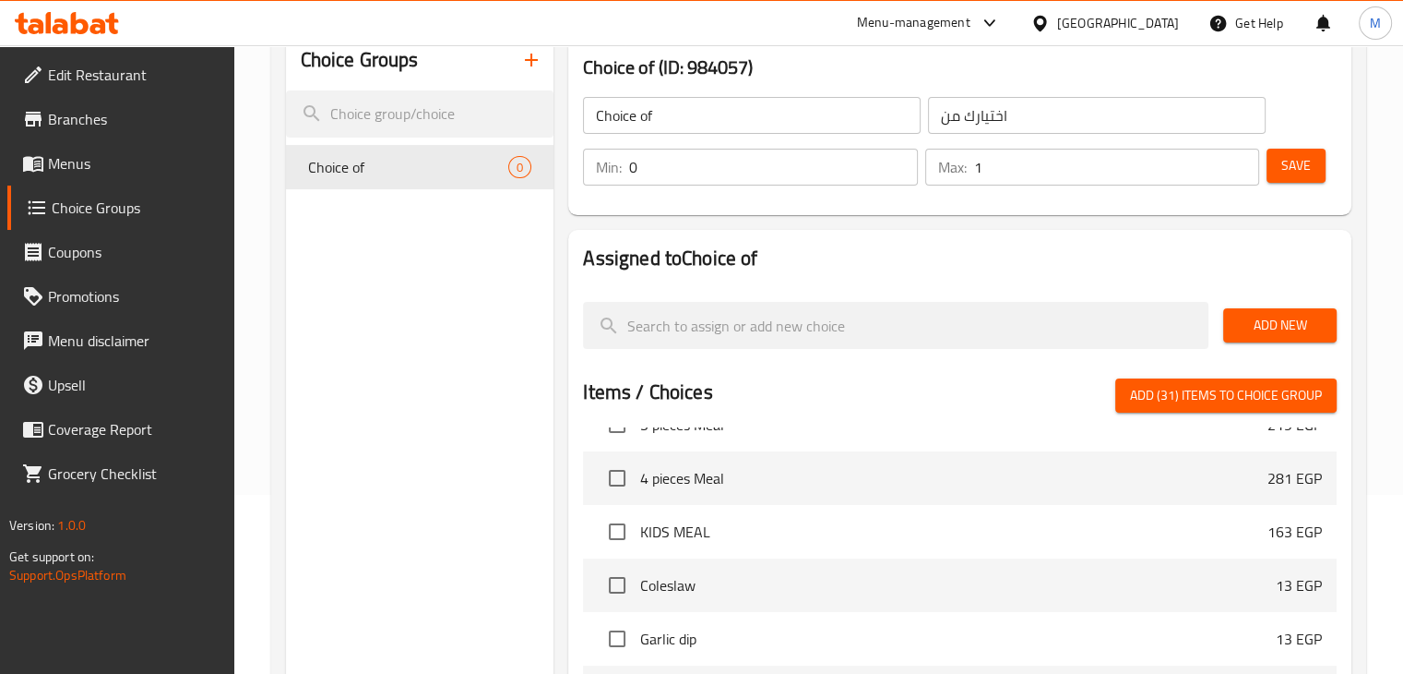
scroll to position [1679, 0]
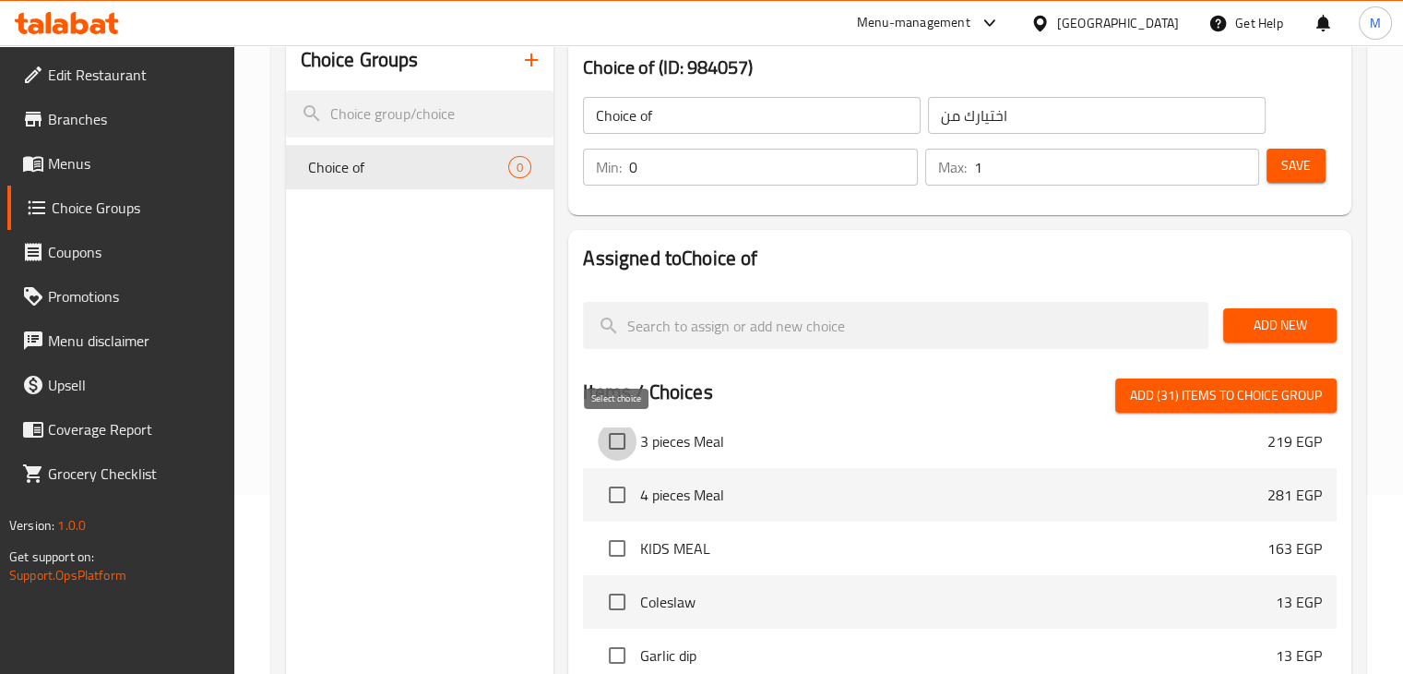
click at [615, 444] on input "checkbox" at bounding box center [617, 441] width 39 height 39
checkbox input "true"
click at [615, 492] on input "checkbox" at bounding box center [617, 494] width 39 height 39
checkbox input "true"
click at [617, 543] on input "checkbox" at bounding box center [617, 548] width 39 height 39
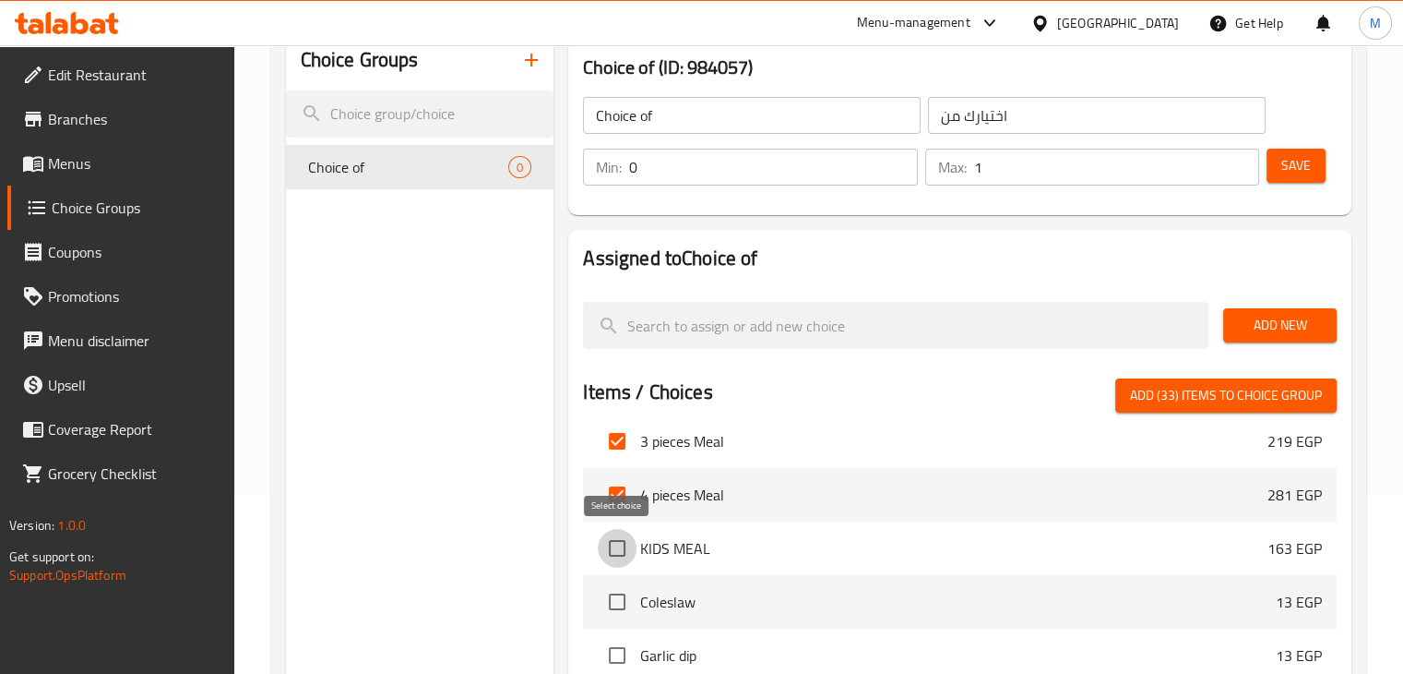
checkbox input "true"
click at [616, 598] on input "checkbox" at bounding box center [617, 601] width 39 height 39
checkbox input "true"
click at [628, 650] on input "checkbox" at bounding box center [617, 655] width 39 height 39
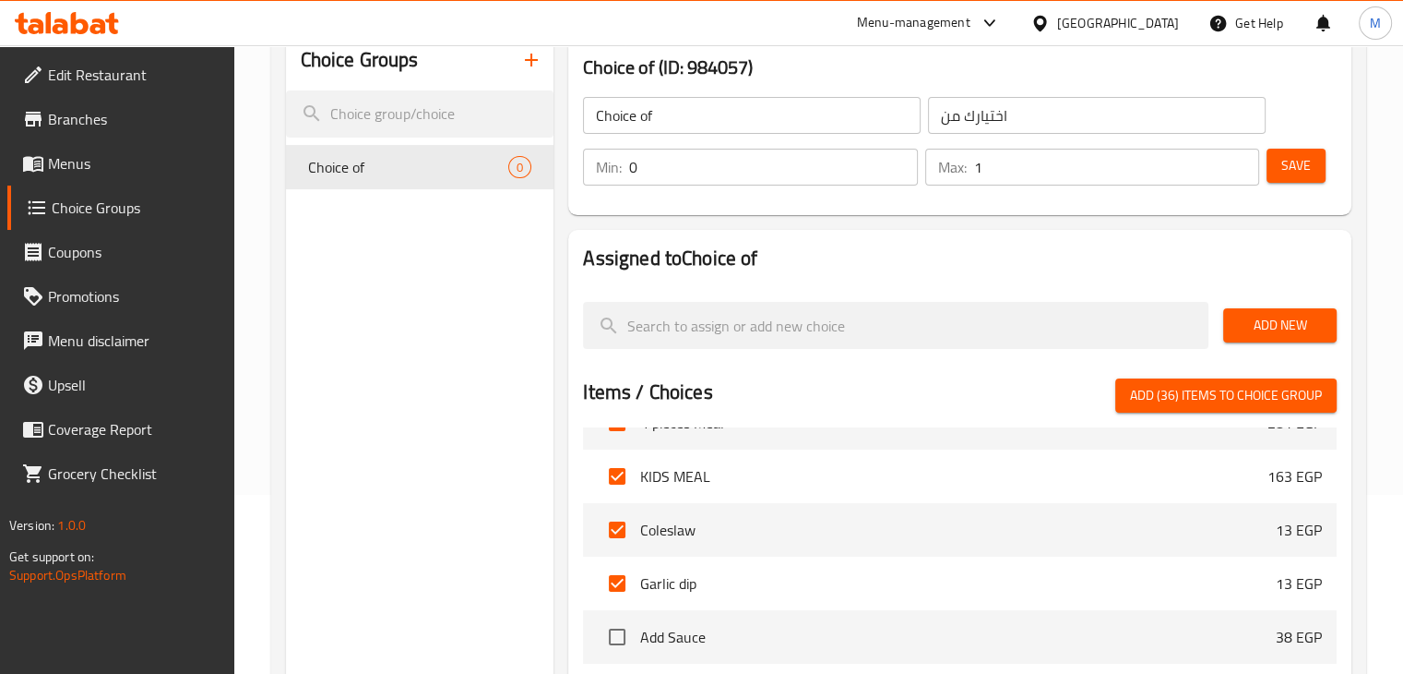
scroll to position [328, 0]
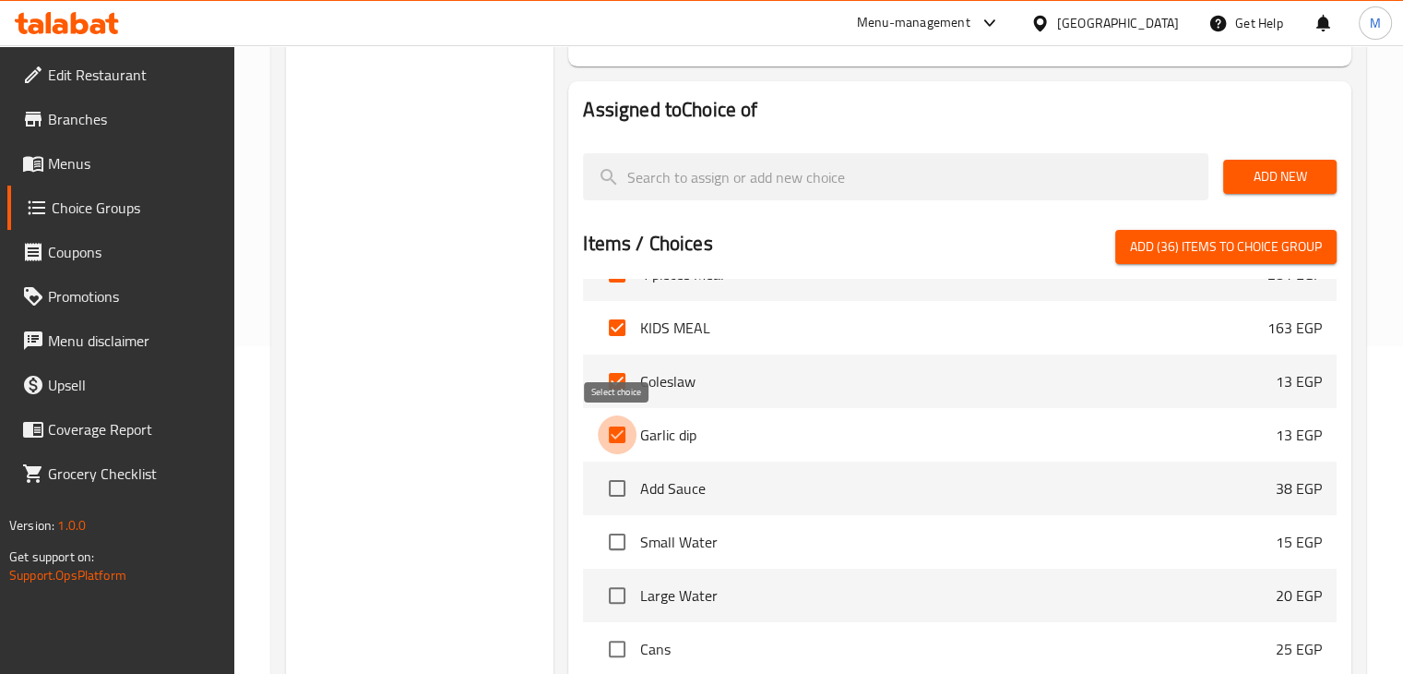
click at [624, 433] on input "checkbox" at bounding box center [617, 434] width 39 height 39
checkbox input "false"
click at [624, 377] on input "checkbox" at bounding box center [617, 381] width 39 height 39
checkbox input "false"
click at [629, 340] on input "checkbox" at bounding box center [617, 327] width 39 height 39
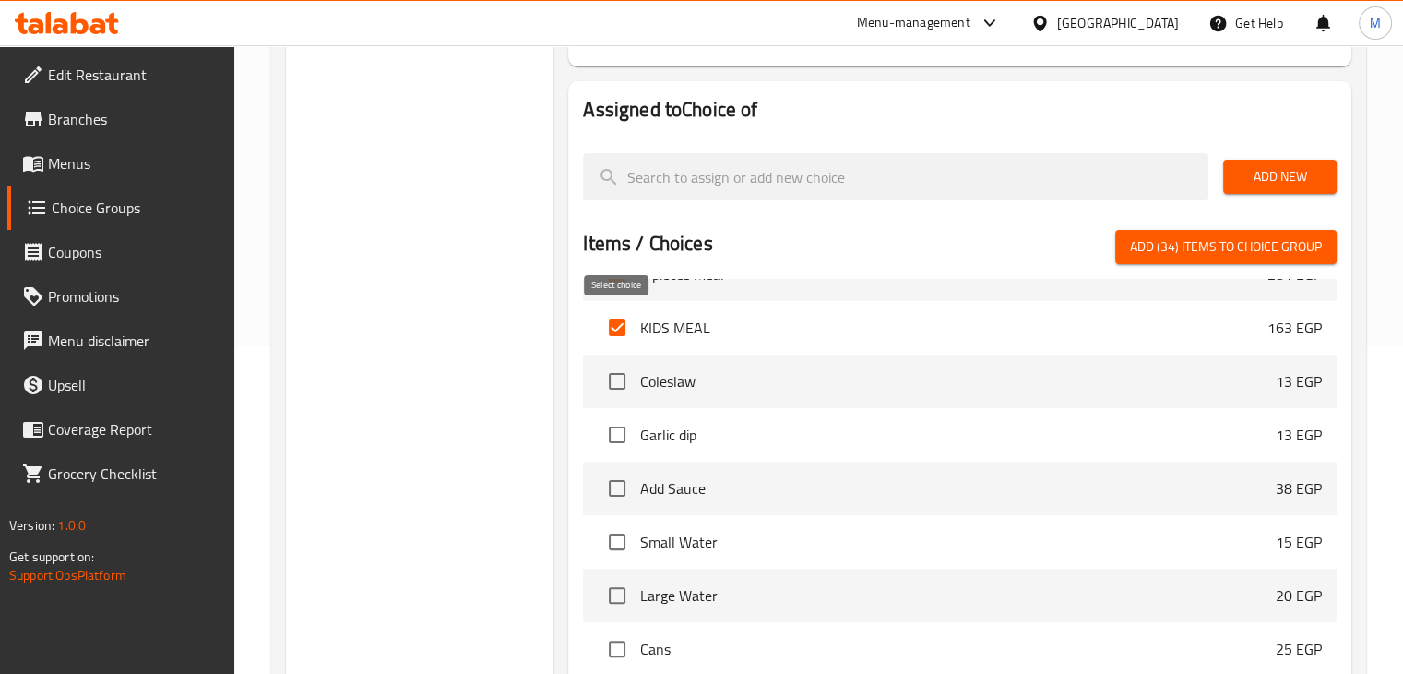
checkbox input "false"
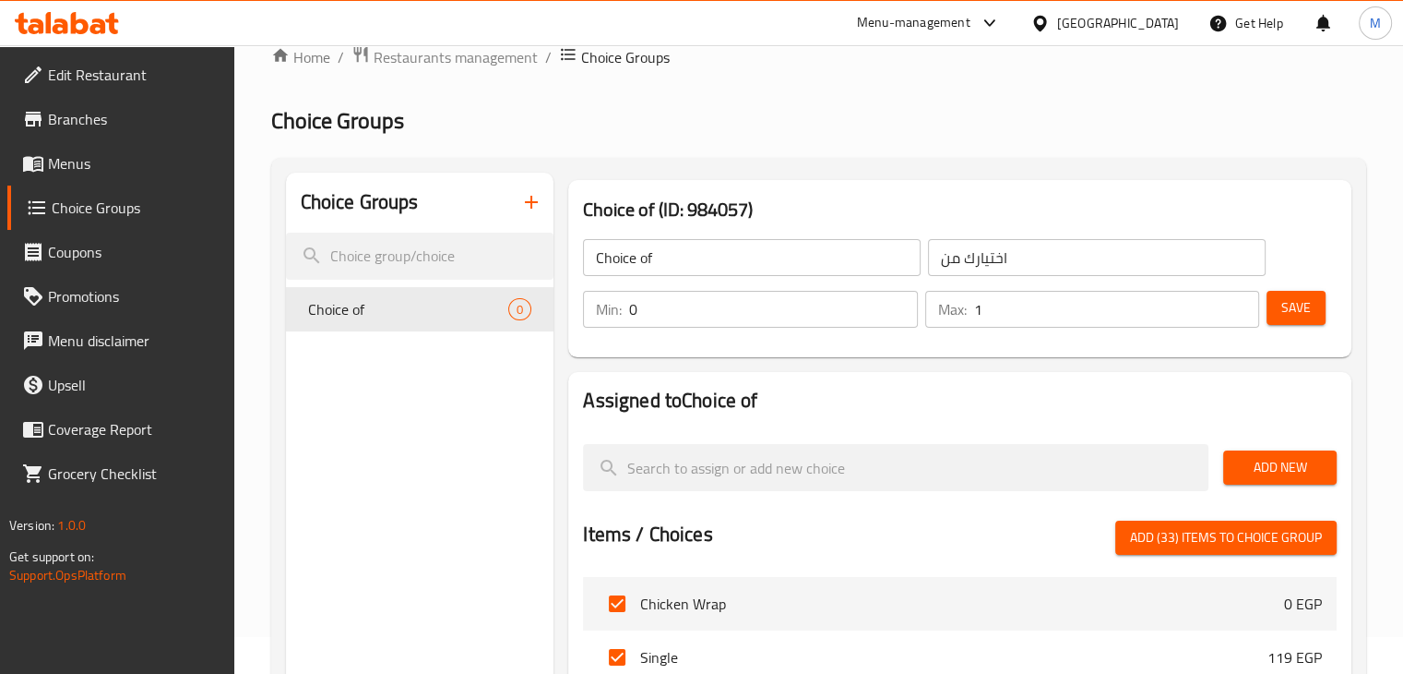
scroll to position [0, 0]
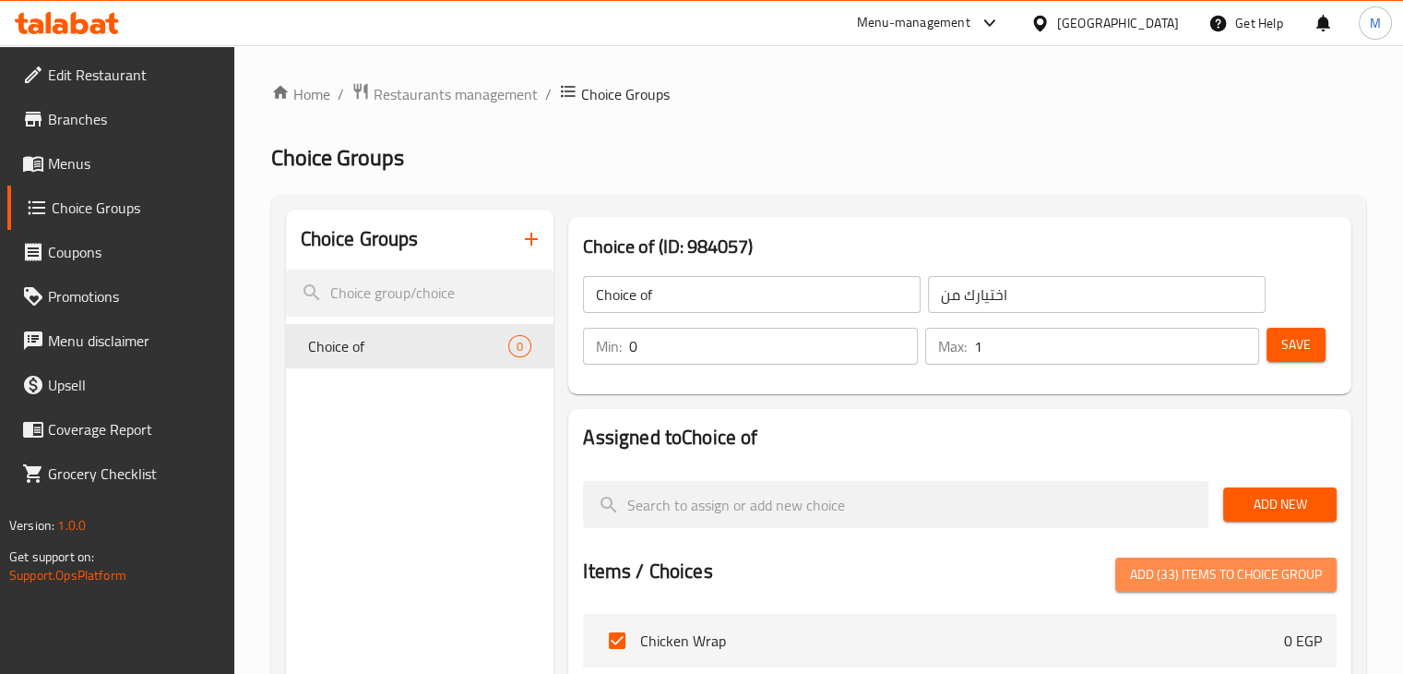
click at [1218, 573] on span "Add (33) items to choice group" at bounding box center [1226, 574] width 192 height 23
checkbox input "false"
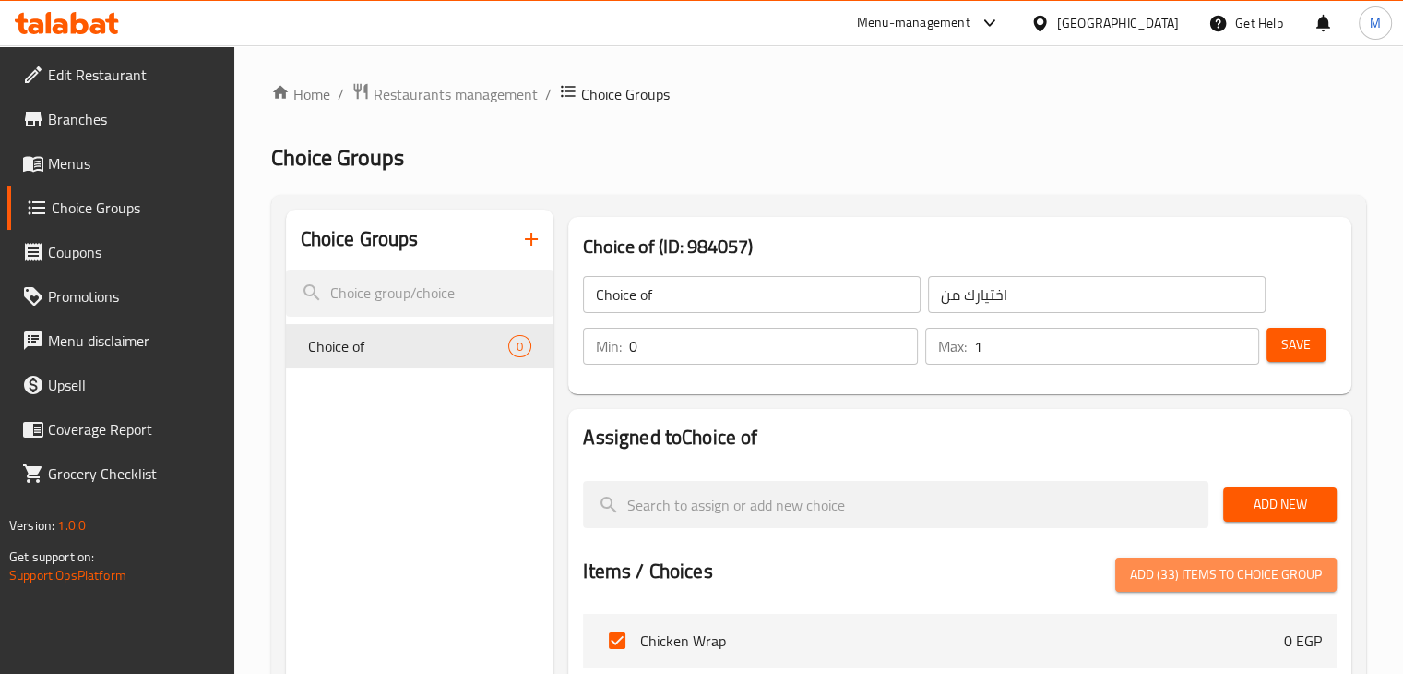
checkbox input "false"
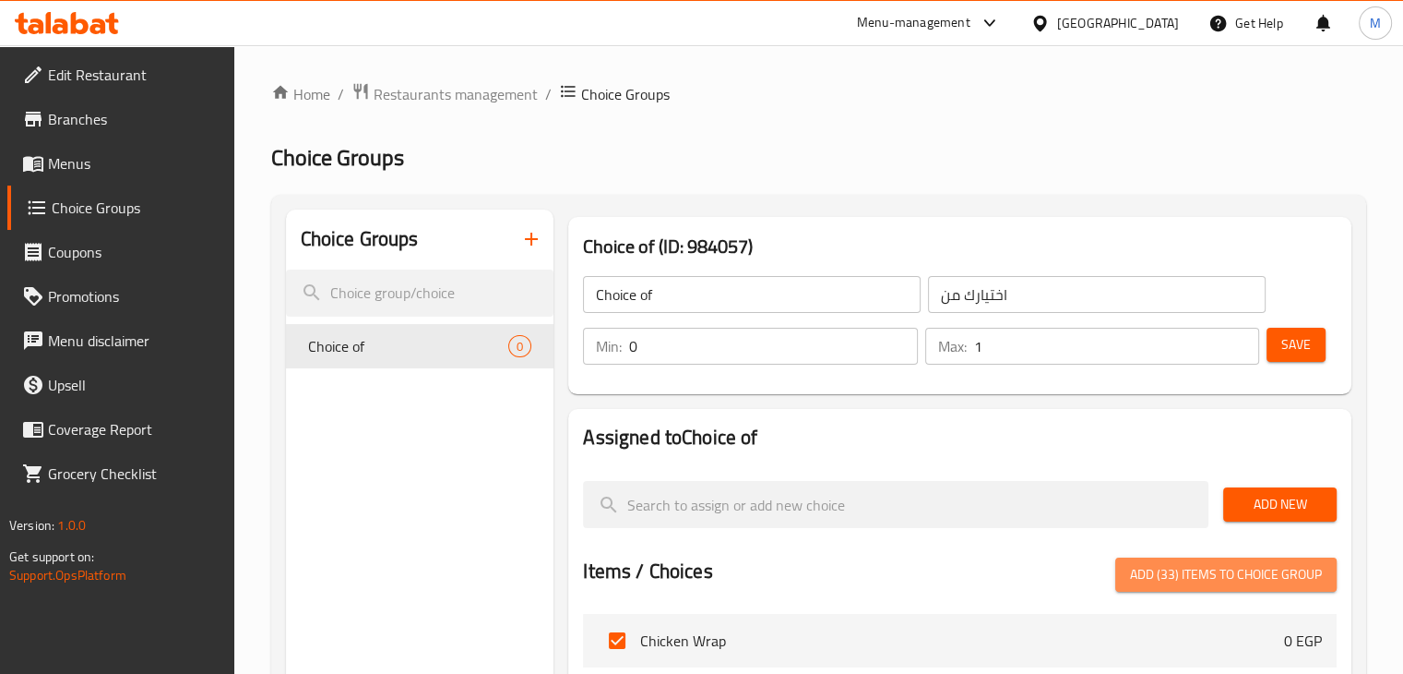
checkbox input "false"
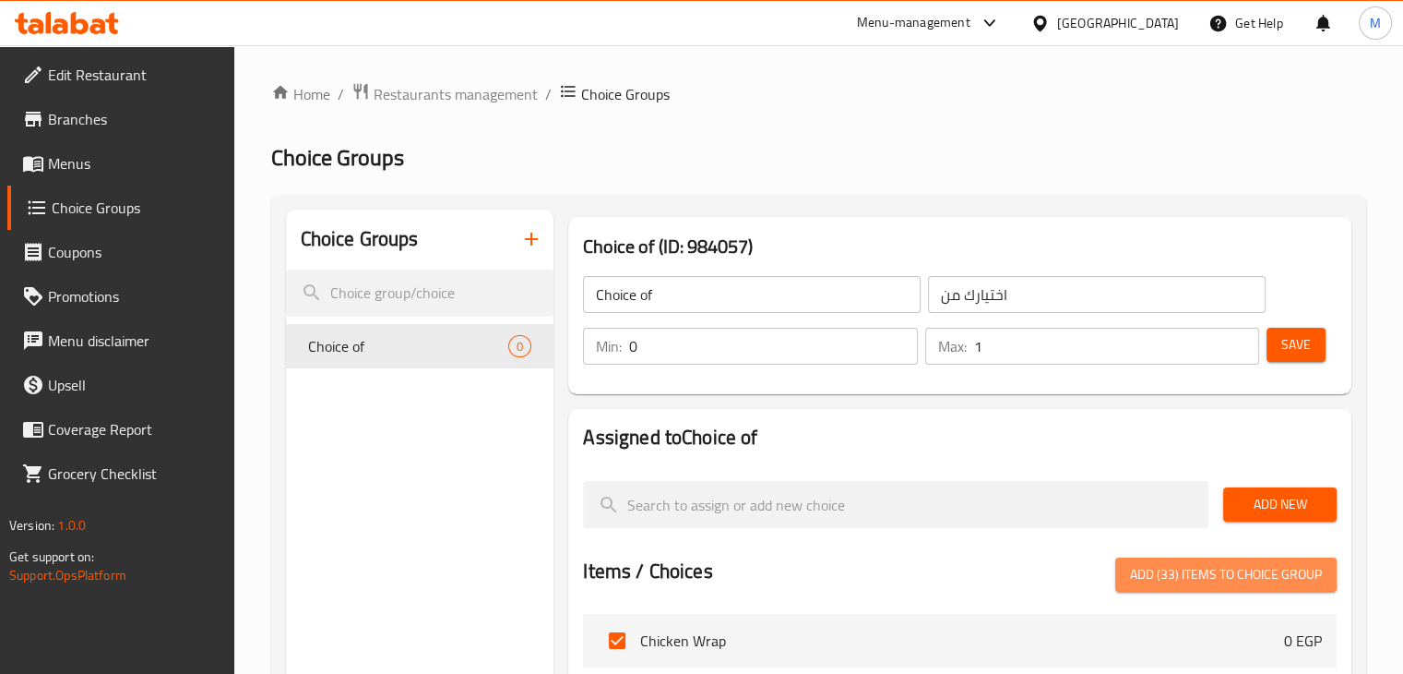
checkbox input "false"
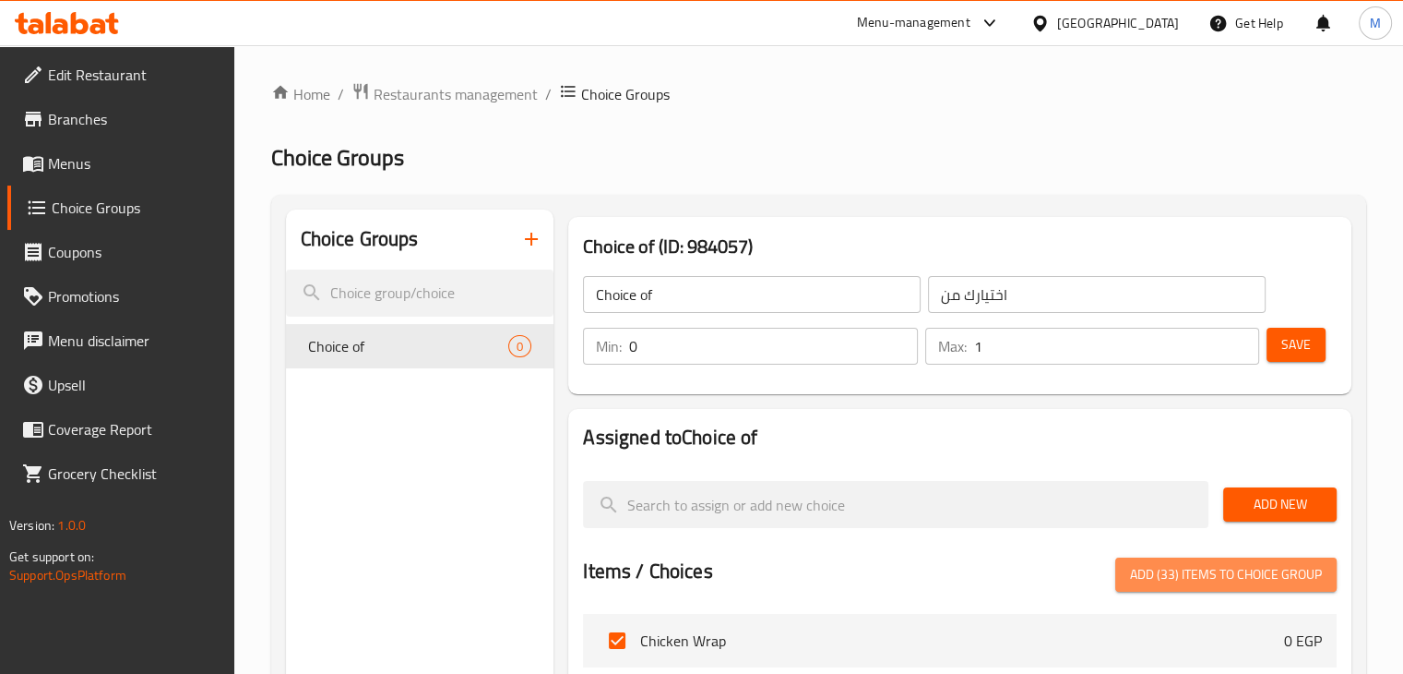
checkbox input "false"
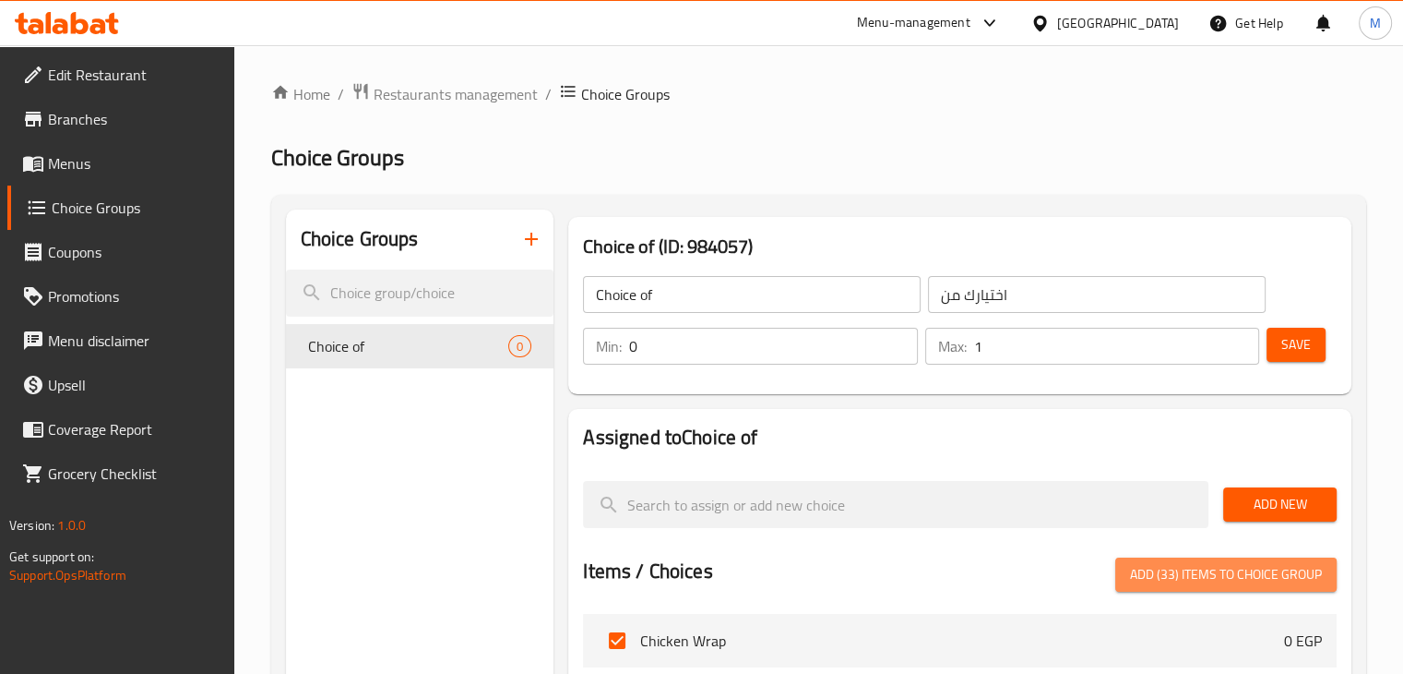
checkbox input "false"
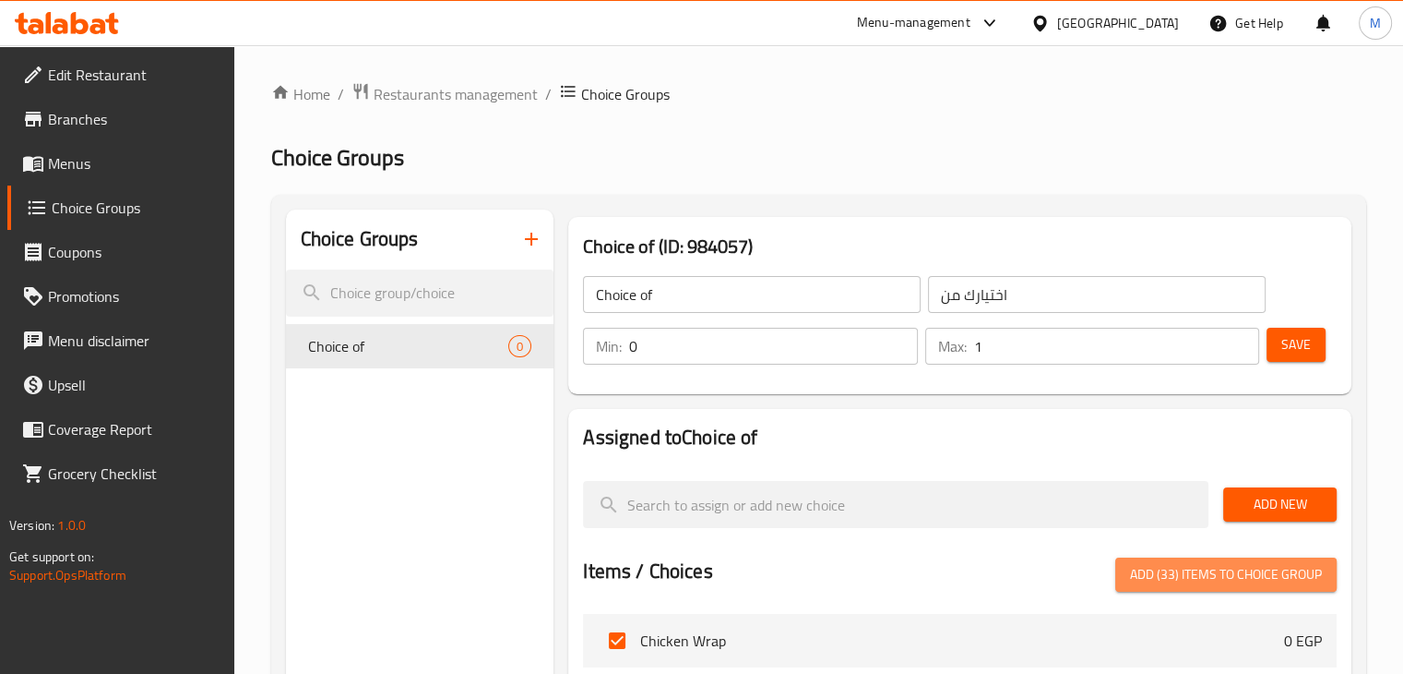
checkbox input "false"
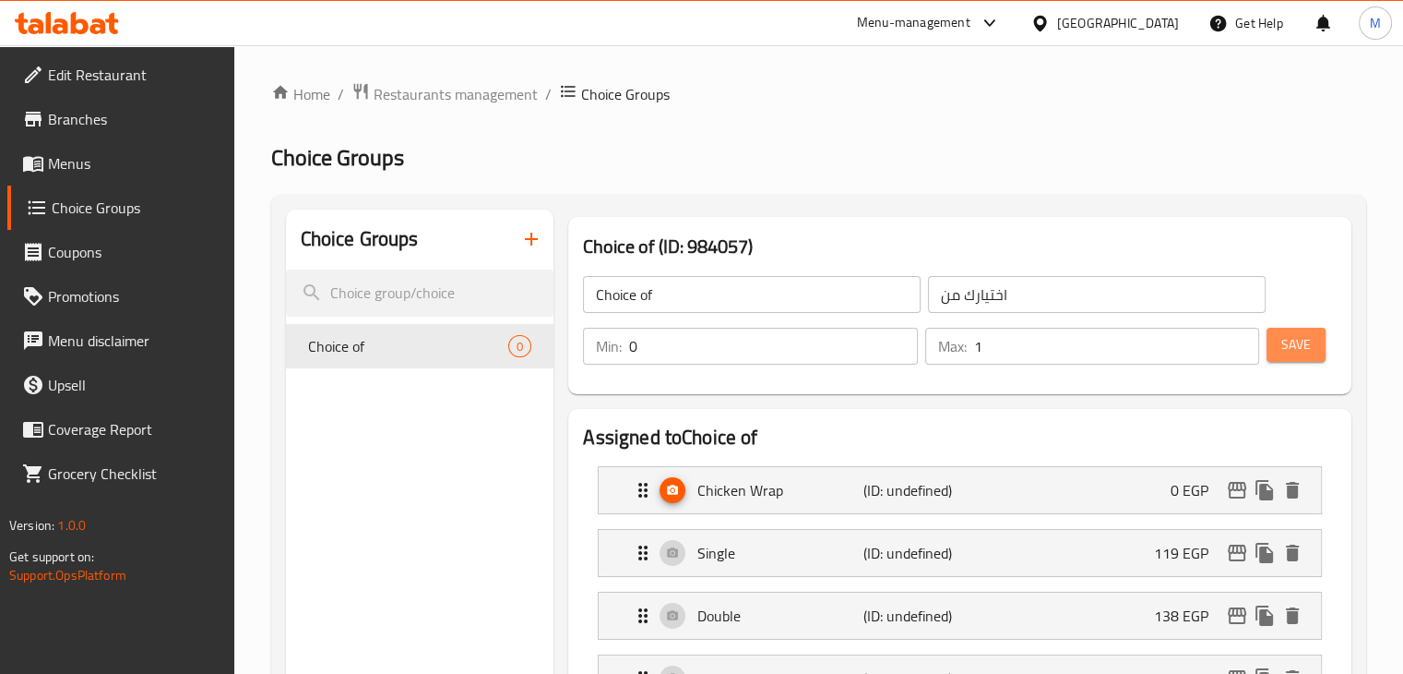
click at [1277, 344] on button "Save" at bounding box center [1296, 345] width 59 height 34
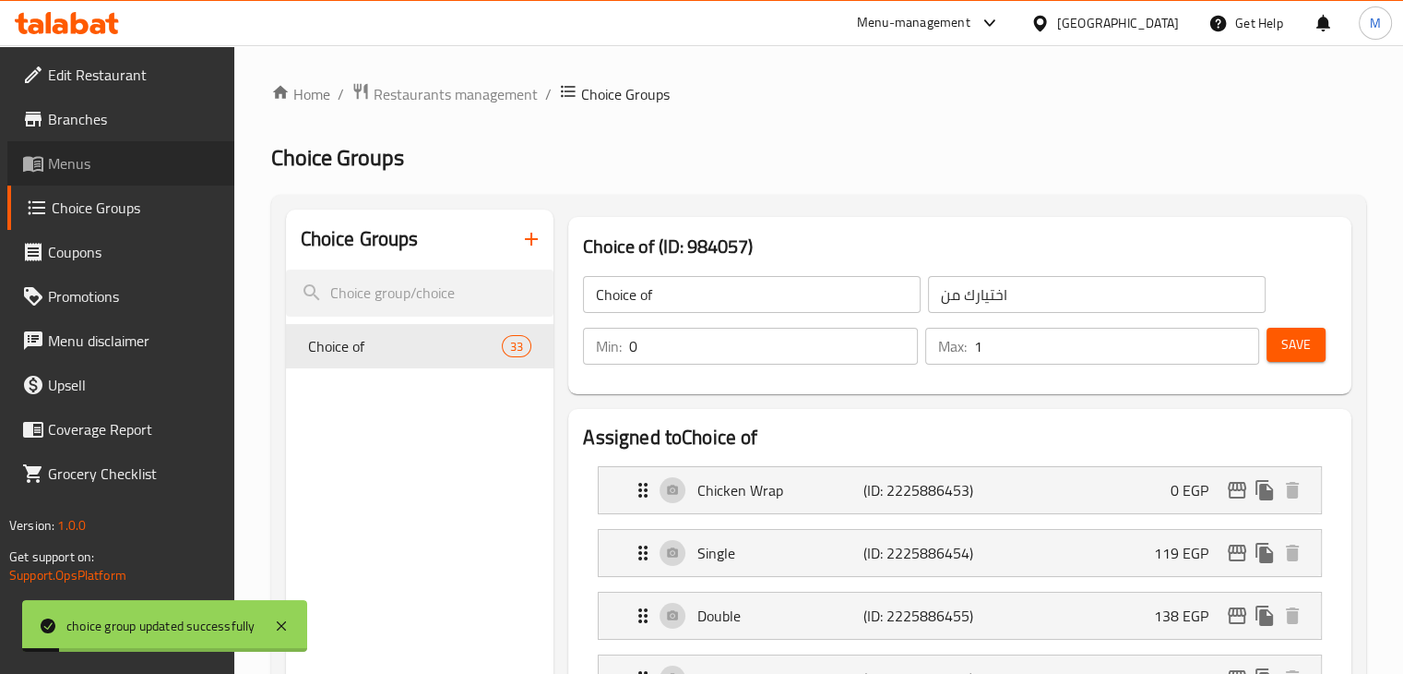
click at [90, 173] on span "Menus" at bounding box center [134, 163] width 172 height 22
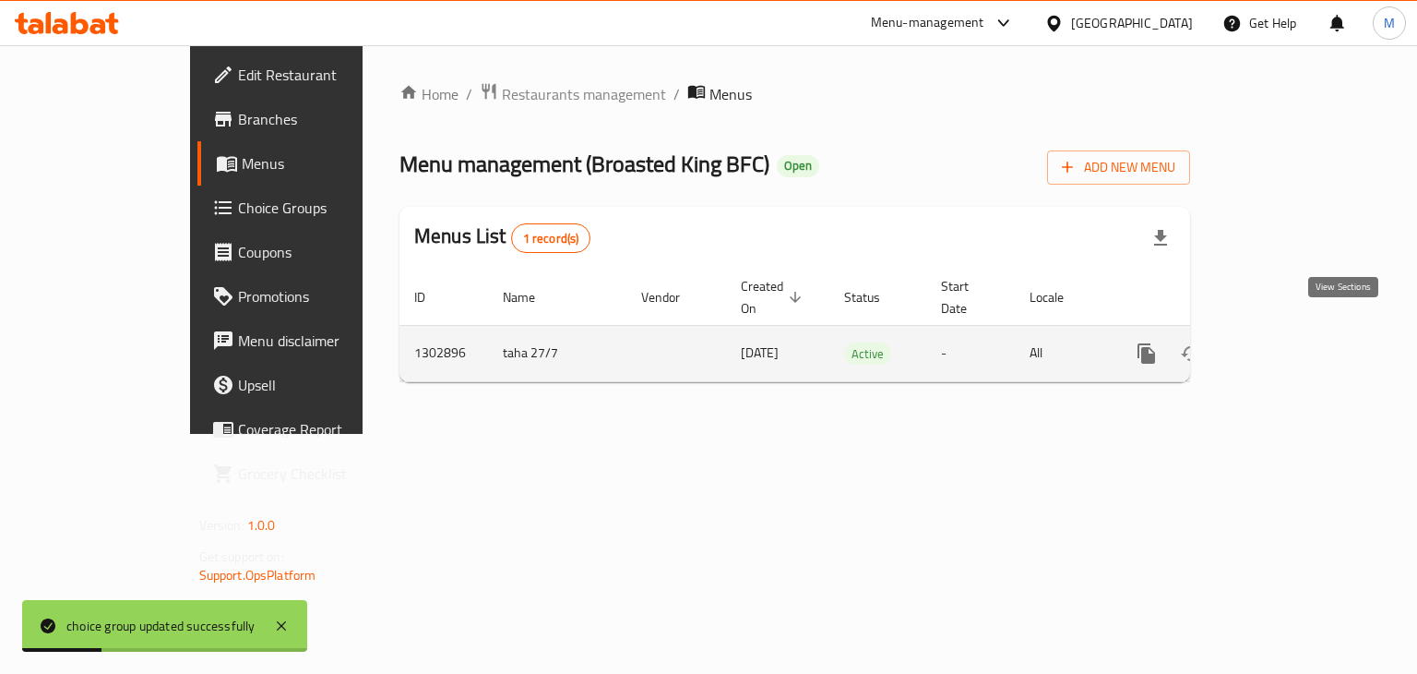
click at [1288, 345] on icon "enhanced table" at bounding box center [1279, 353] width 17 height 17
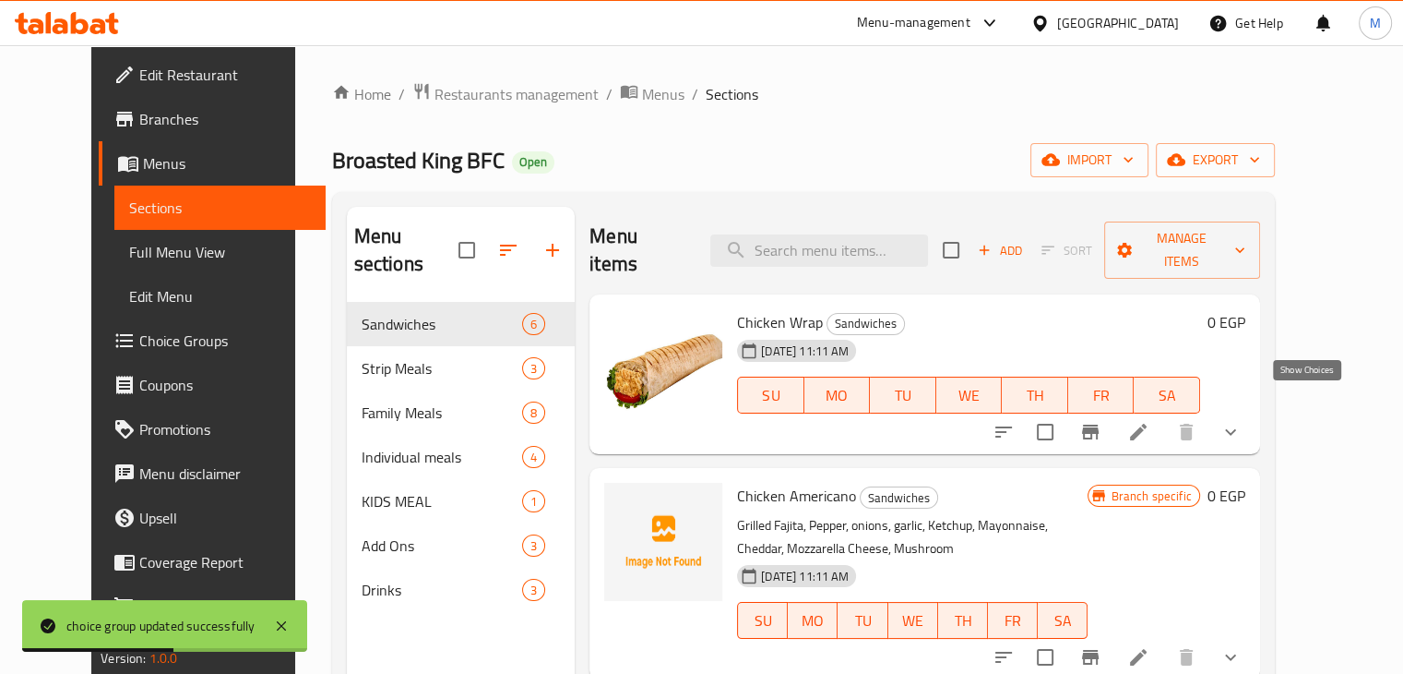
click at [1242, 421] on icon "show more" at bounding box center [1231, 432] width 22 height 22
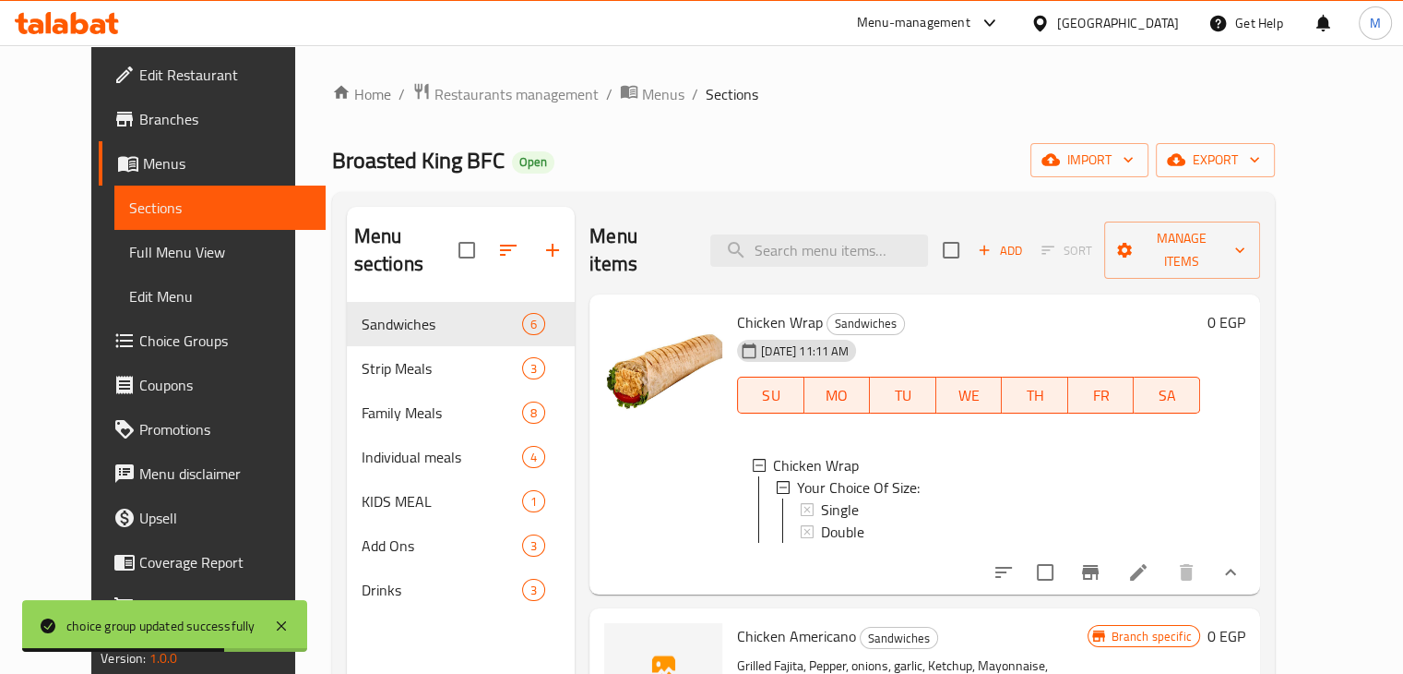
click at [1164, 555] on li at bounding box center [1139, 571] width 52 height 33
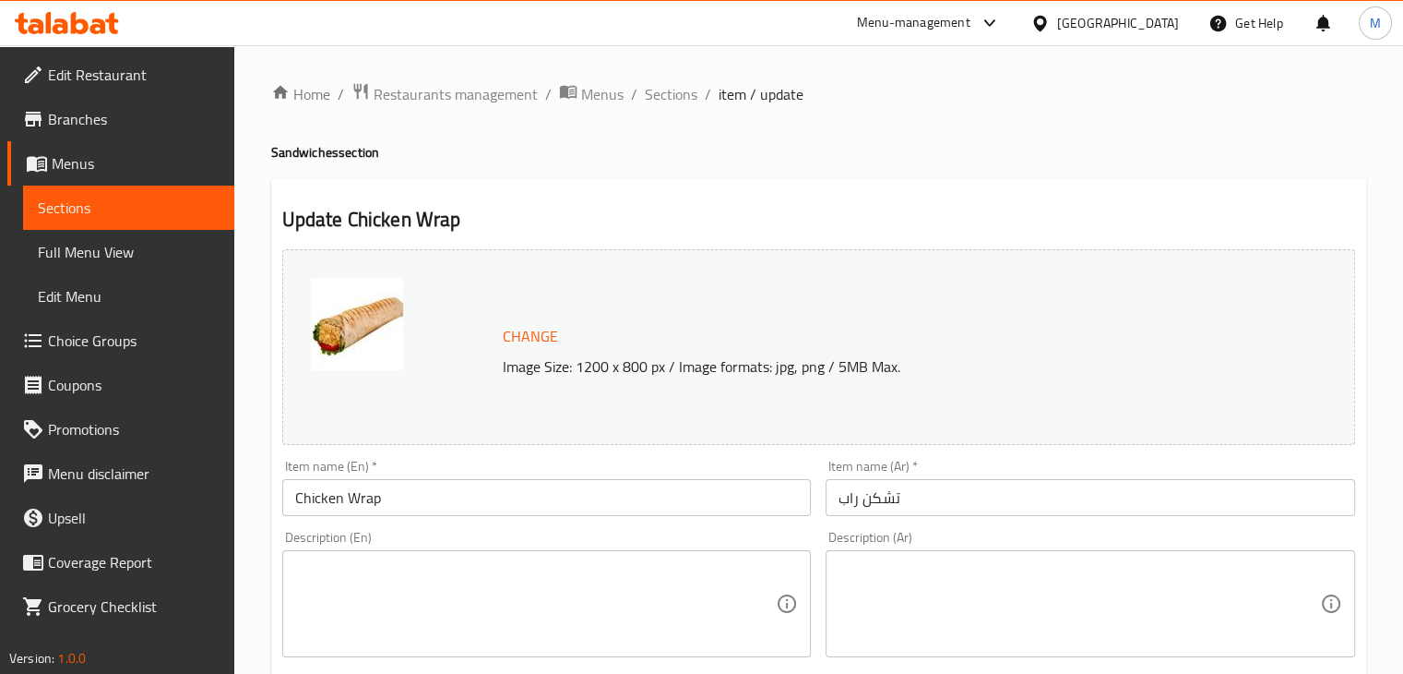
click at [138, 155] on span "Menus" at bounding box center [136, 163] width 168 height 22
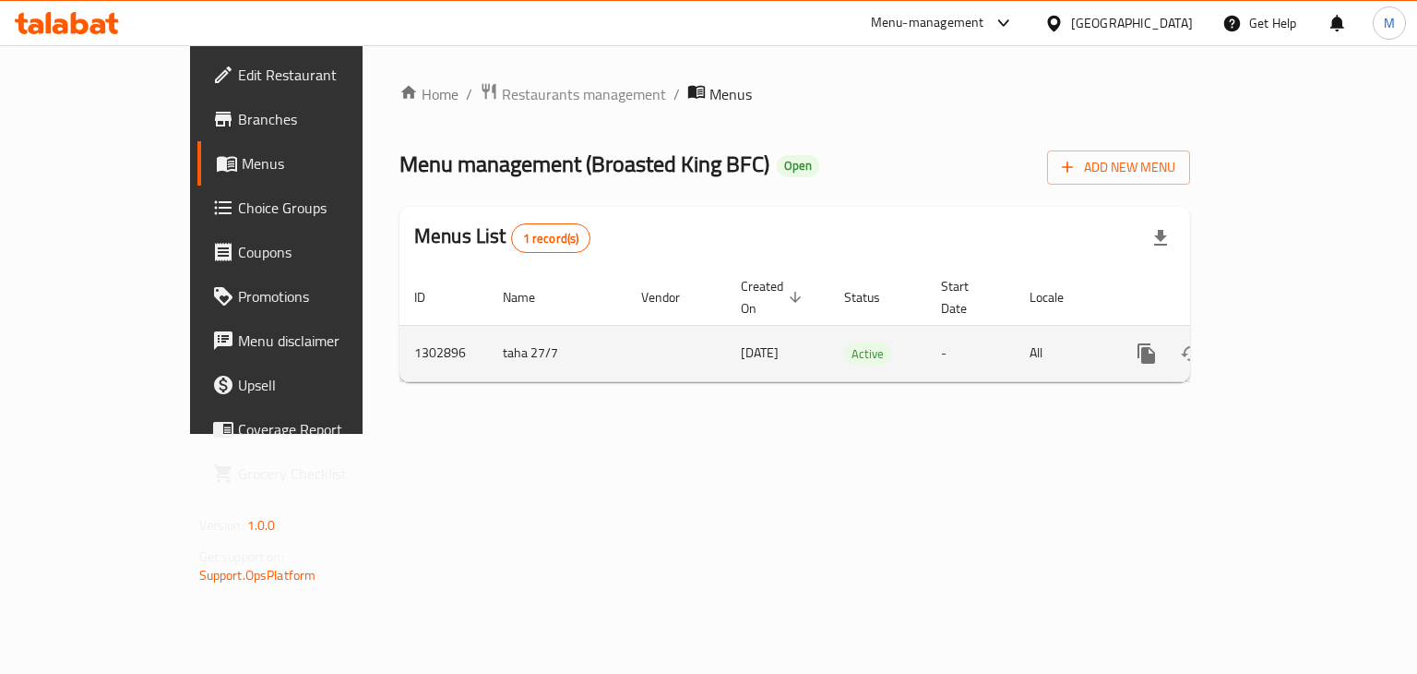
click at [1302, 331] on link "enhanced table" at bounding box center [1280, 353] width 44 height 44
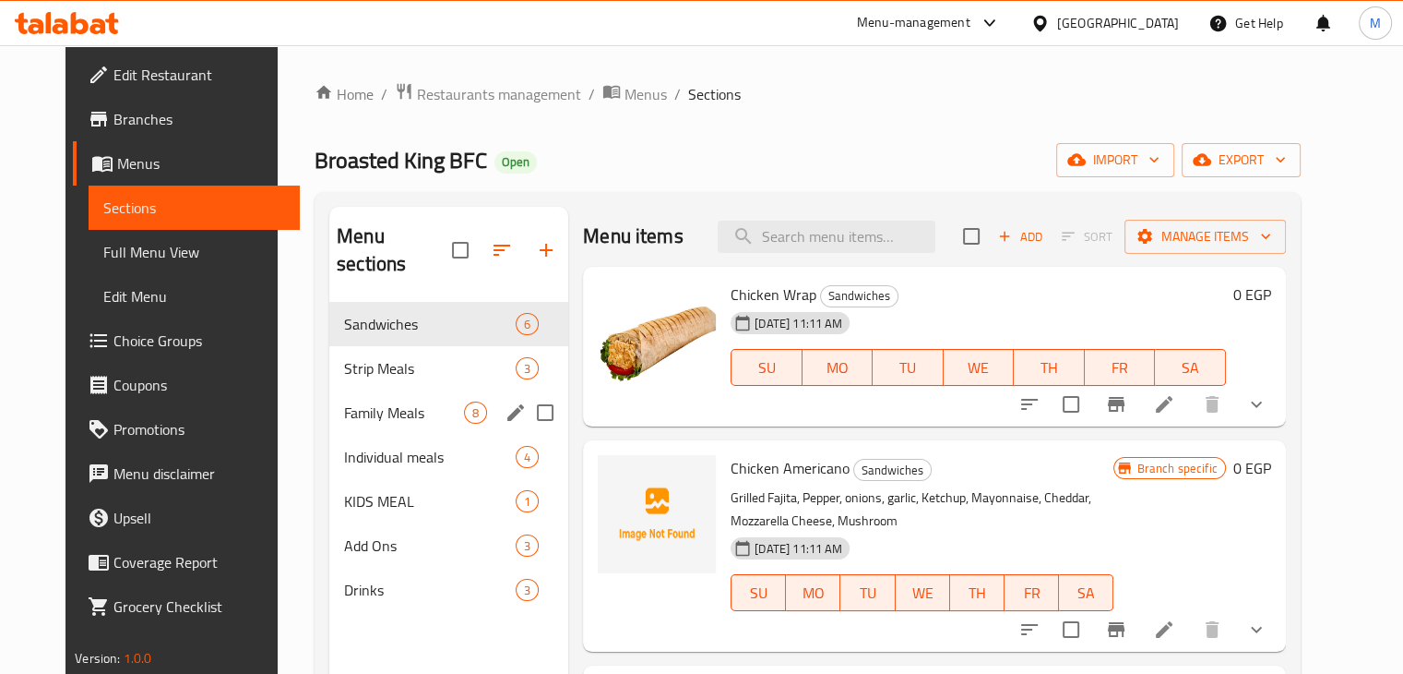
click at [417, 398] on div "Family Meals 8" at bounding box center [448, 412] width 239 height 44
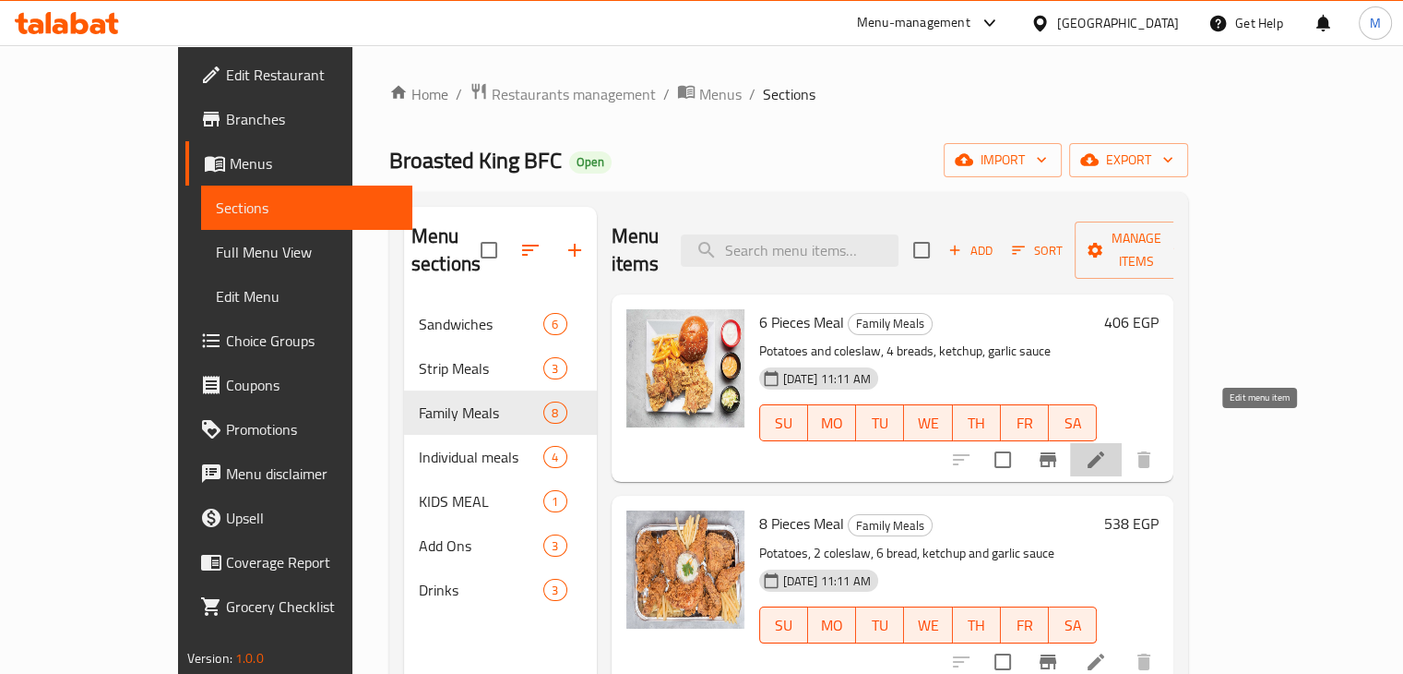
click at [1107, 448] on icon at bounding box center [1096, 459] width 22 height 22
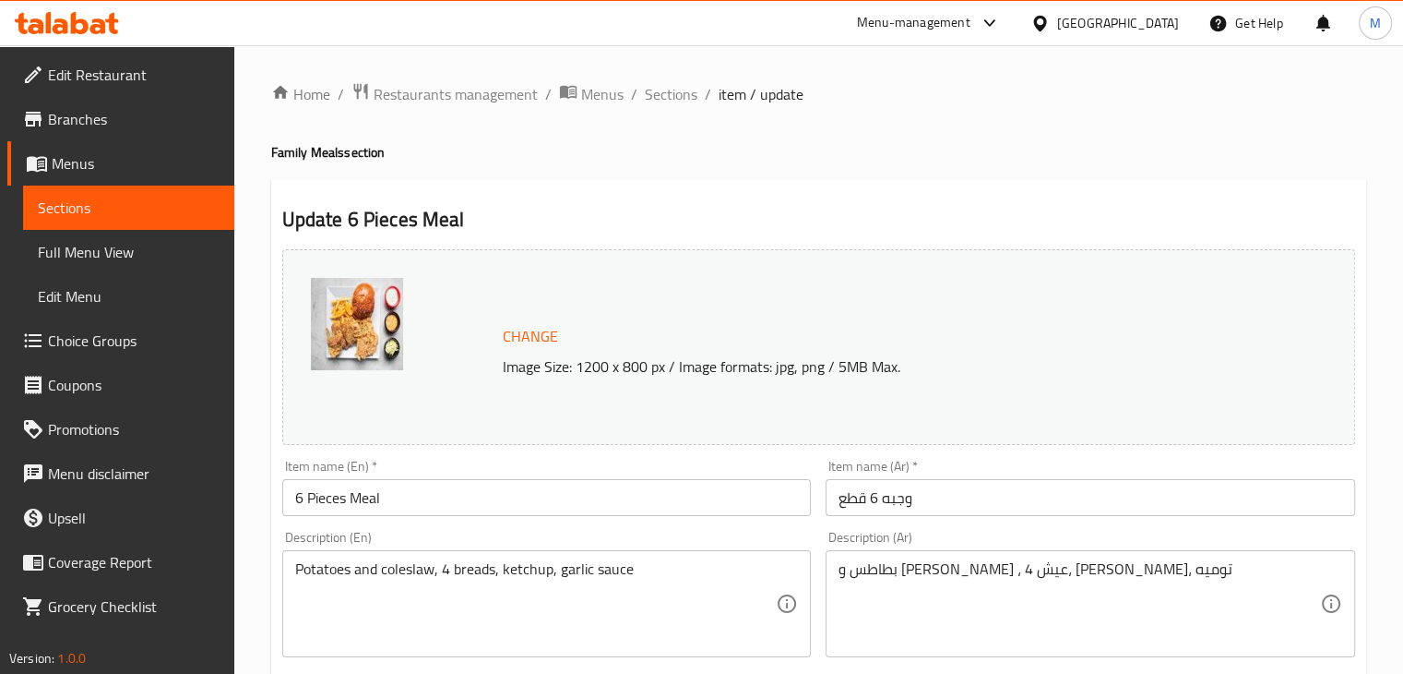
scroll to position [656, 0]
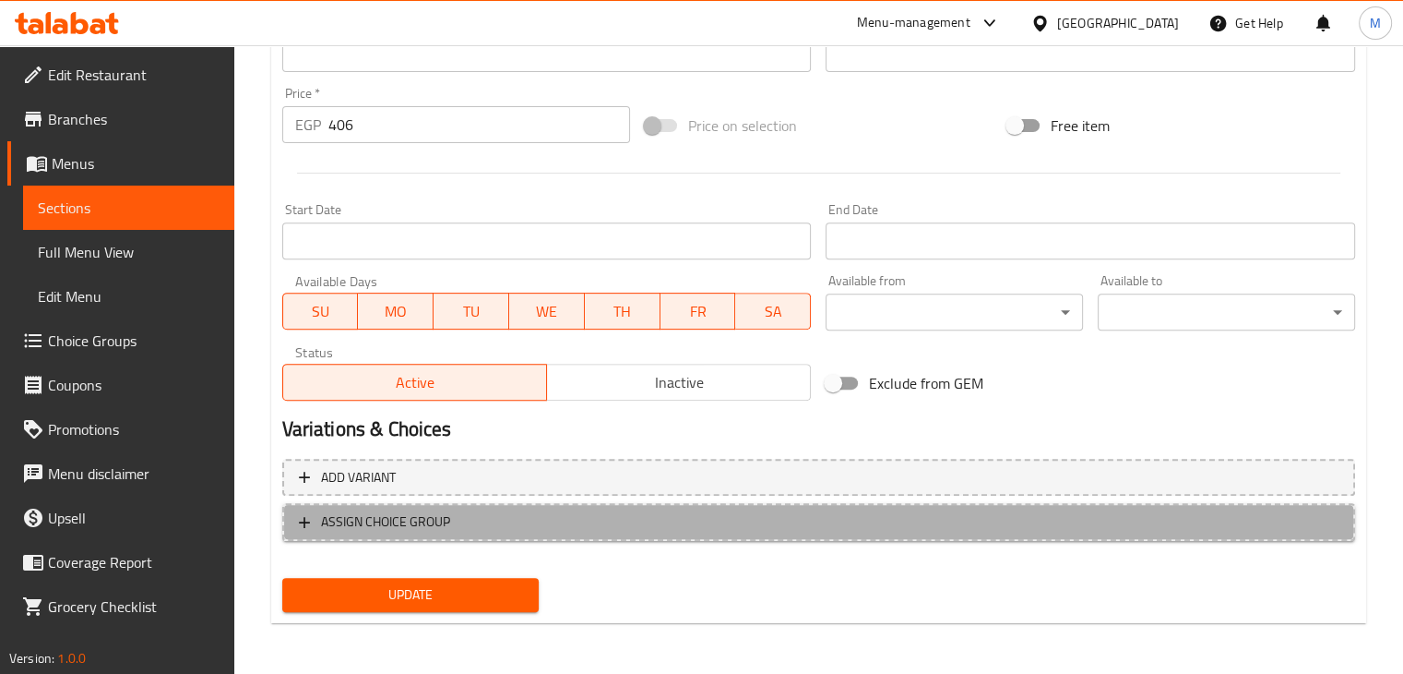
click at [492, 525] on span "ASSIGN CHOICE GROUP" at bounding box center [819, 521] width 1040 height 23
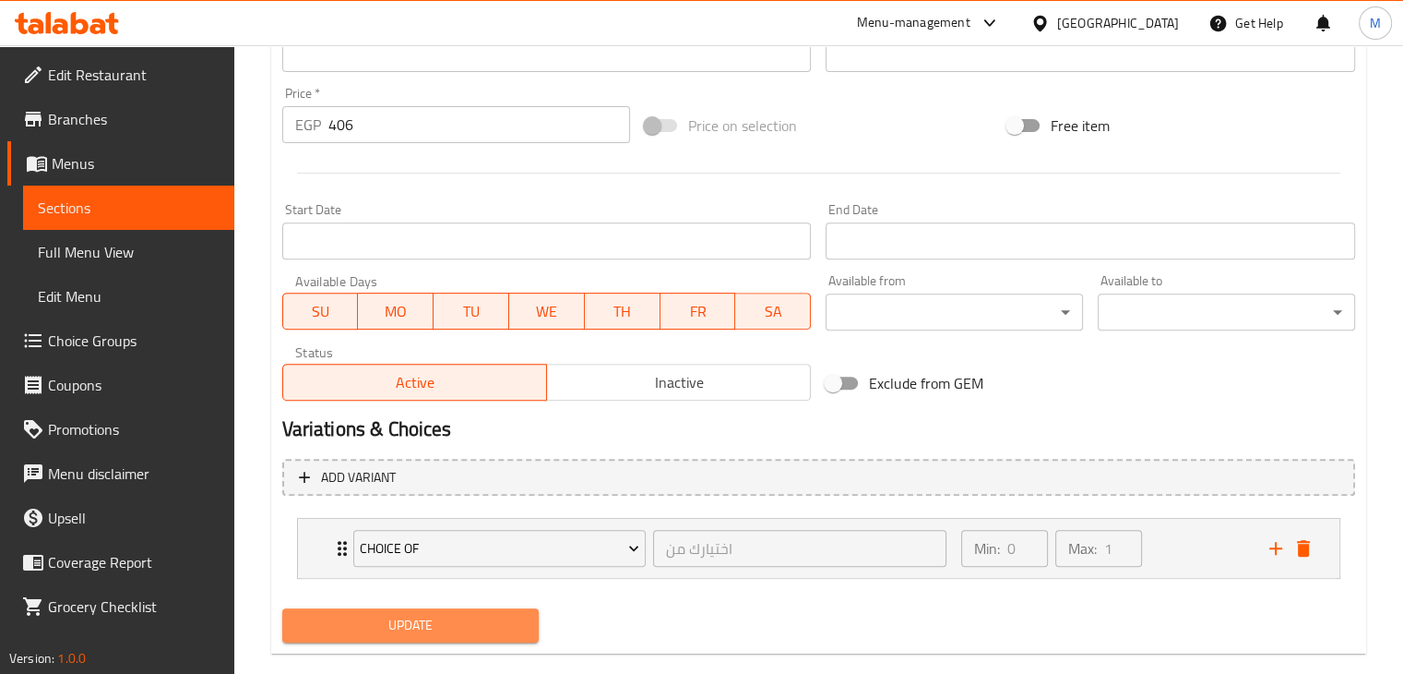
click at [468, 632] on span "Update" at bounding box center [411, 625] width 228 height 23
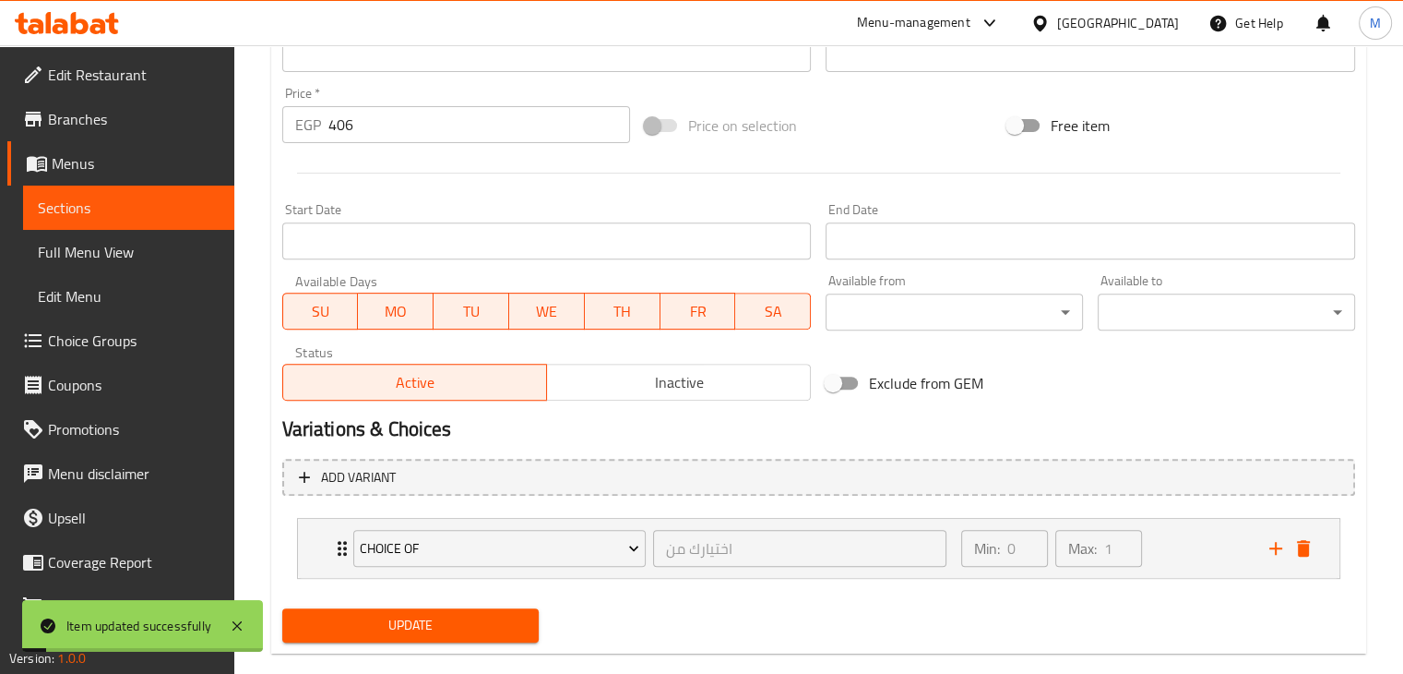
click at [125, 321] on link "Choice Groups" at bounding box center [120, 340] width 227 height 44
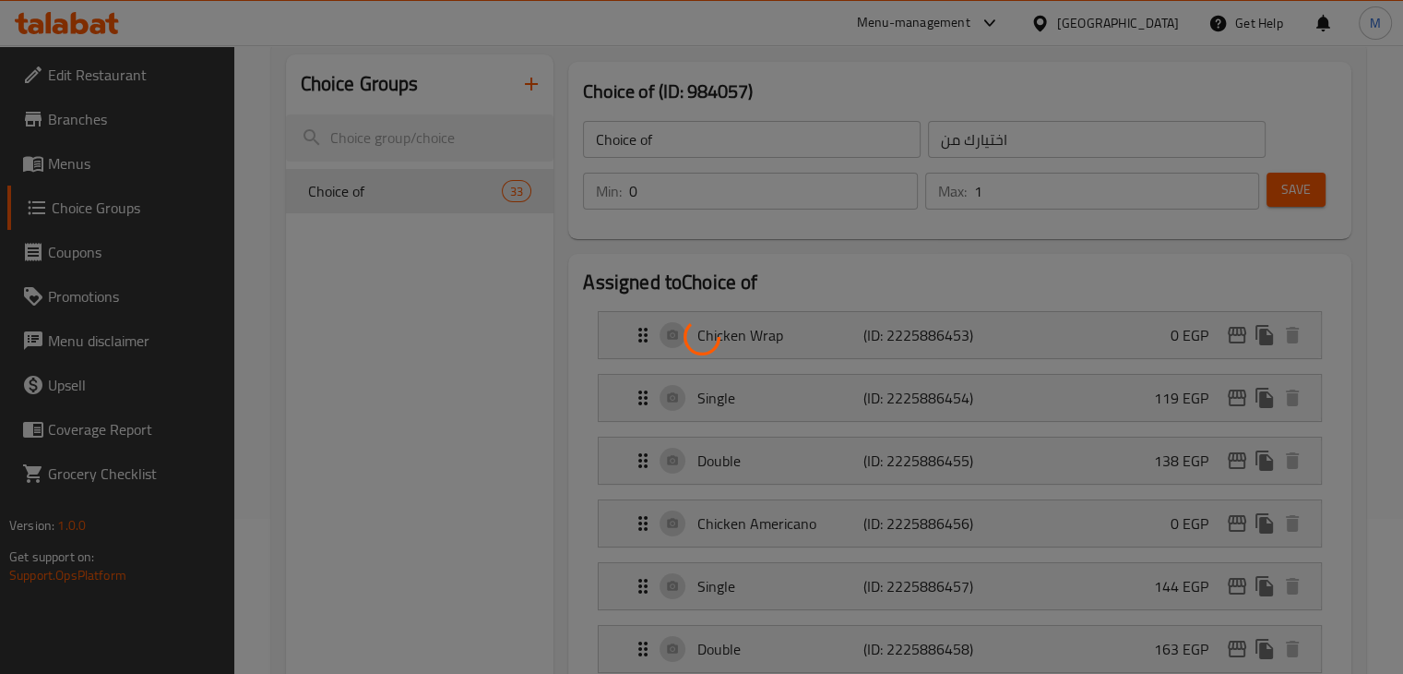
scroll to position [160, 0]
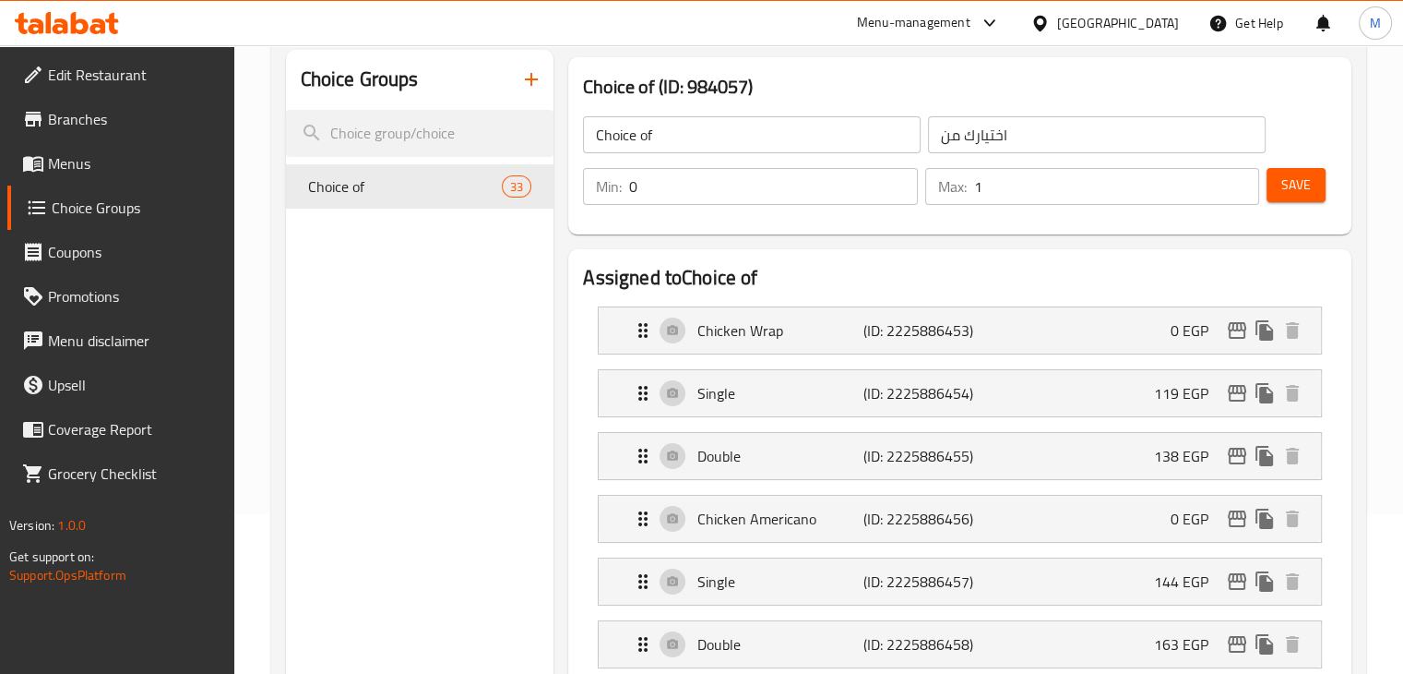
click at [139, 166] on span "Menus" at bounding box center [134, 163] width 172 height 22
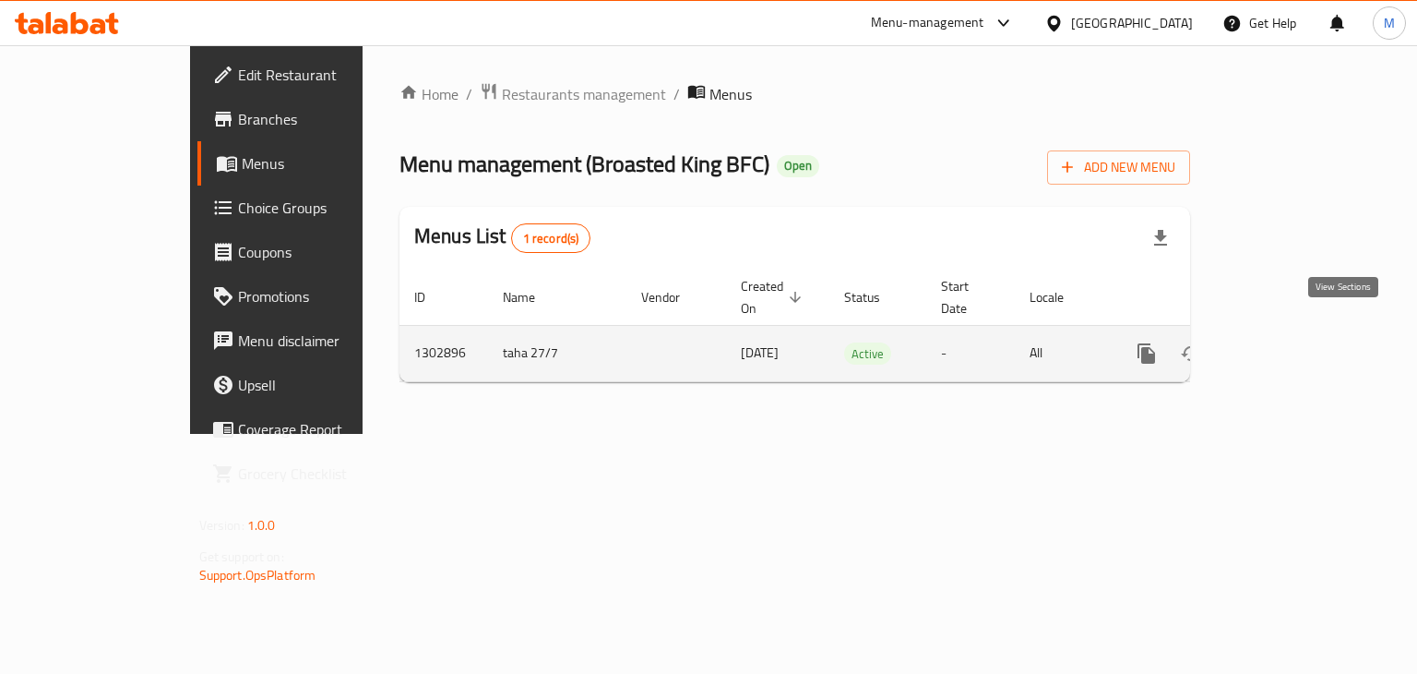
click at [1291, 342] on icon "enhanced table" at bounding box center [1280, 353] width 22 height 22
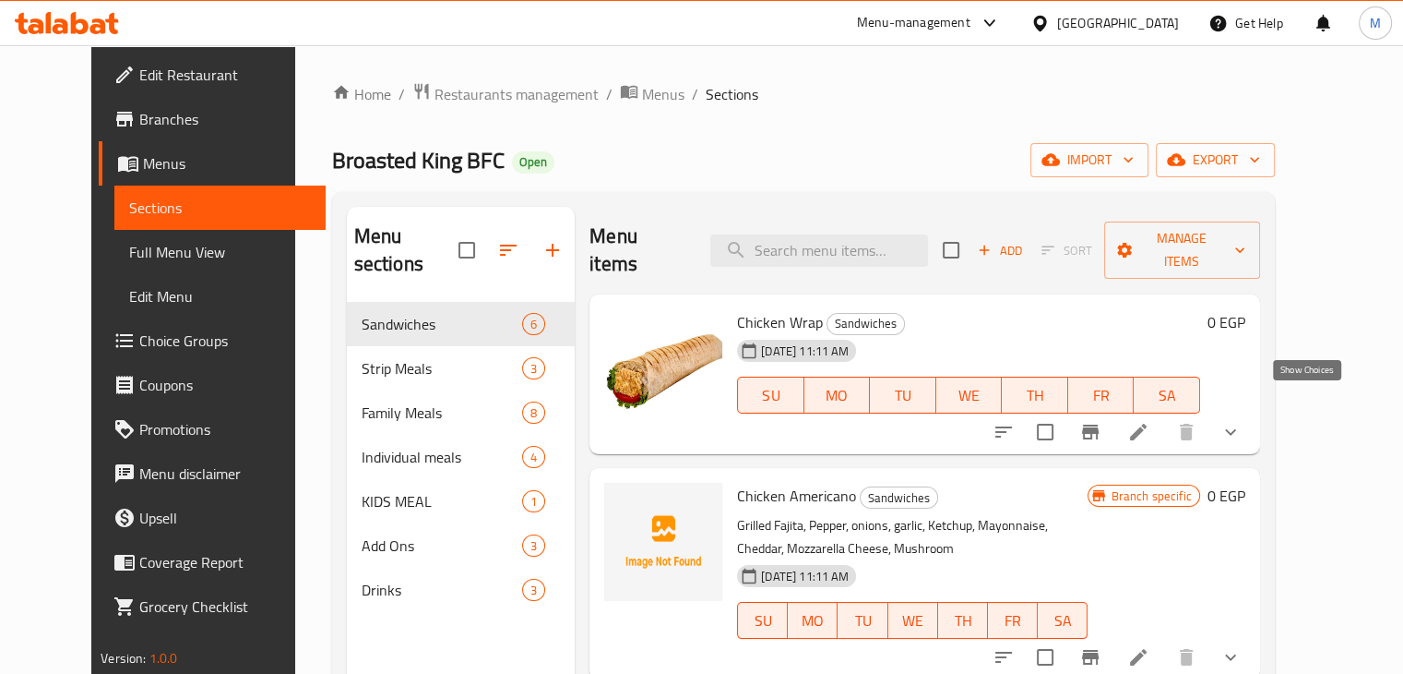
click at [1242, 421] on icon "show more" at bounding box center [1231, 432] width 22 height 22
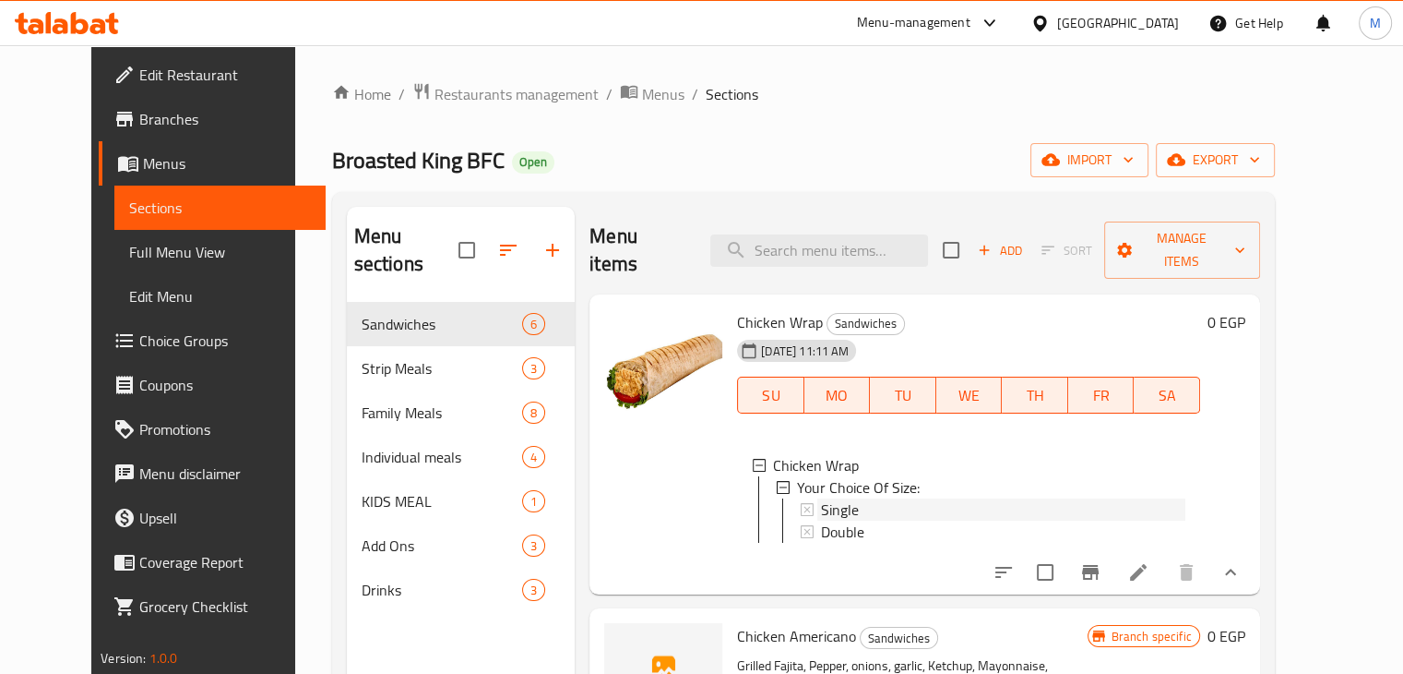
click at [920, 498] on div "Single" at bounding box center [1003, 509] width 364 height 22
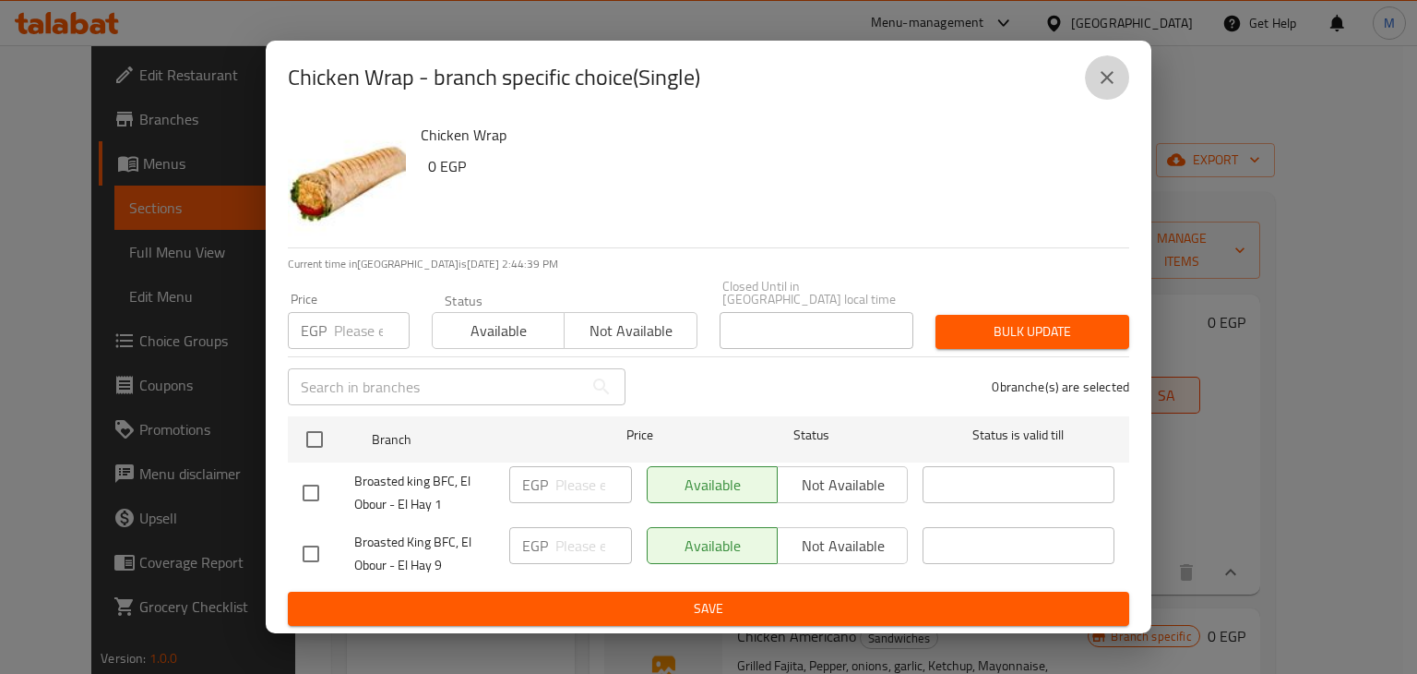
click at [1113, 88] on icon "close" at bounding box center [1107, 77] width 22 height 22
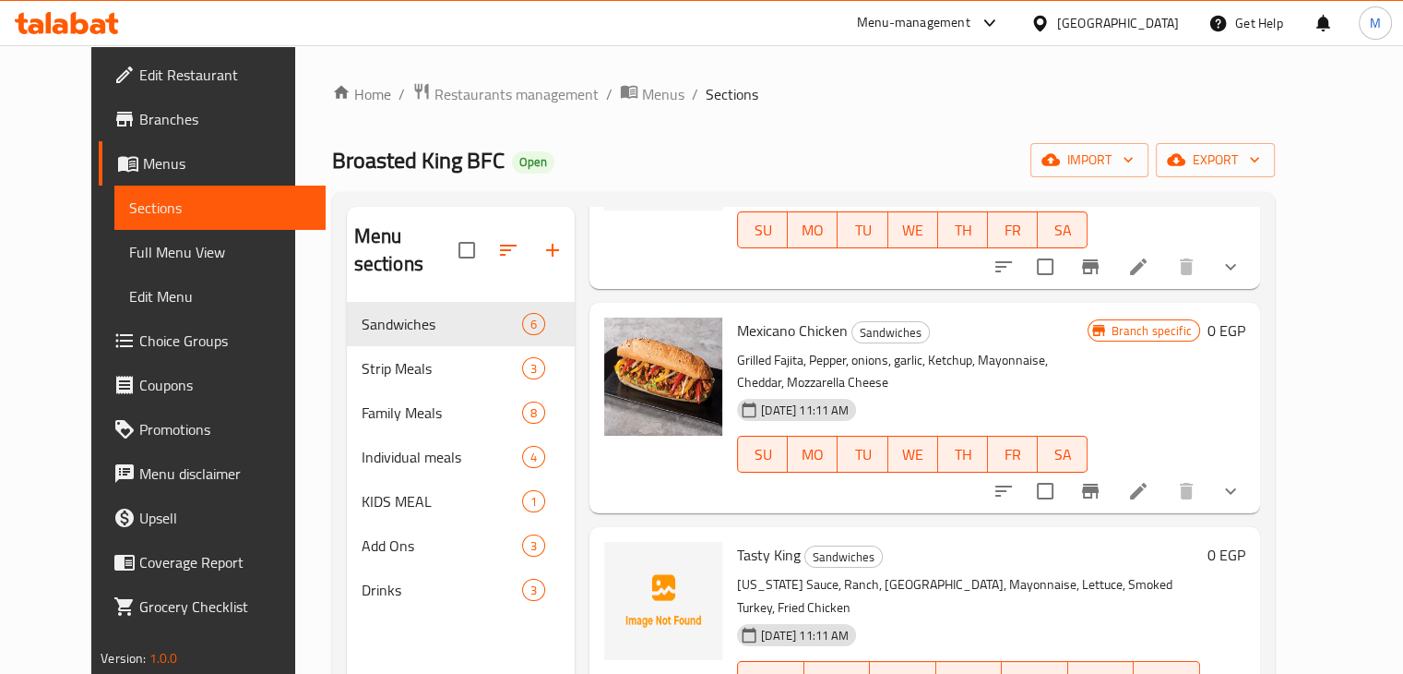
scroll to position [531, 0]
click at [1242, 479] on icon "show more" at bounding box center [1231, 490] width 22 height 22
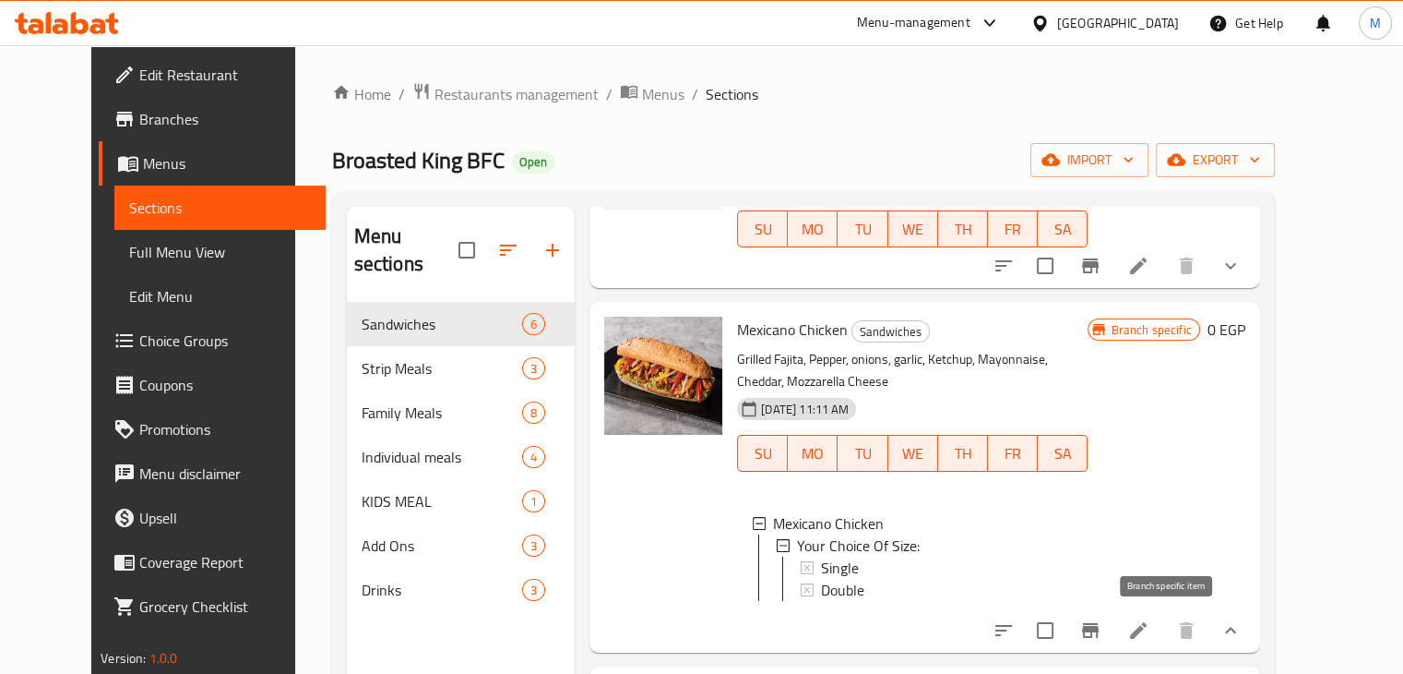
click at [1113, 628] on button "Branch-specific-item" at bounding box center [1090, 630] width 44 height 44
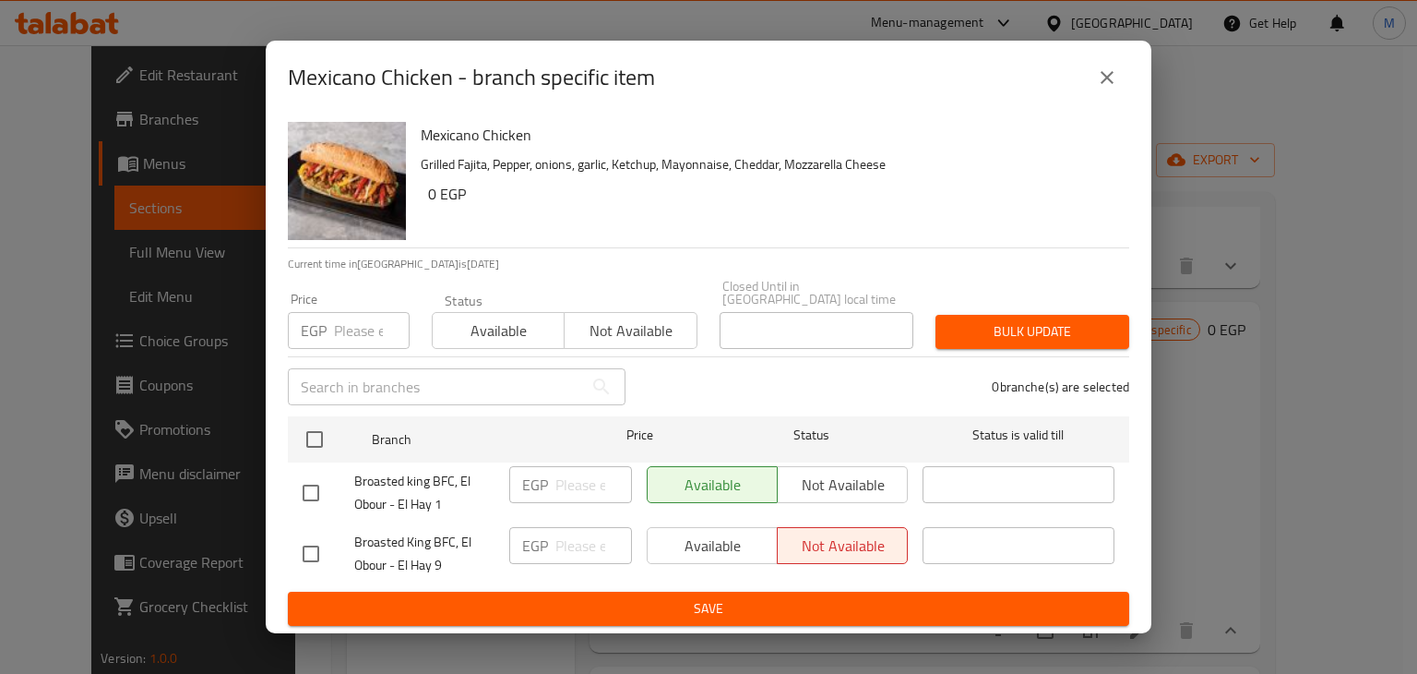
click at [1262, 577] on div "Mexicano Chicken - branch specific item Mexicano Chicken Grilled Fajita, Pepper…" at bounding box center [708, 337] width 1417 height 674
click at [1111, 66] on button "close" at bounding box center [1107, 77] width 44 height 44
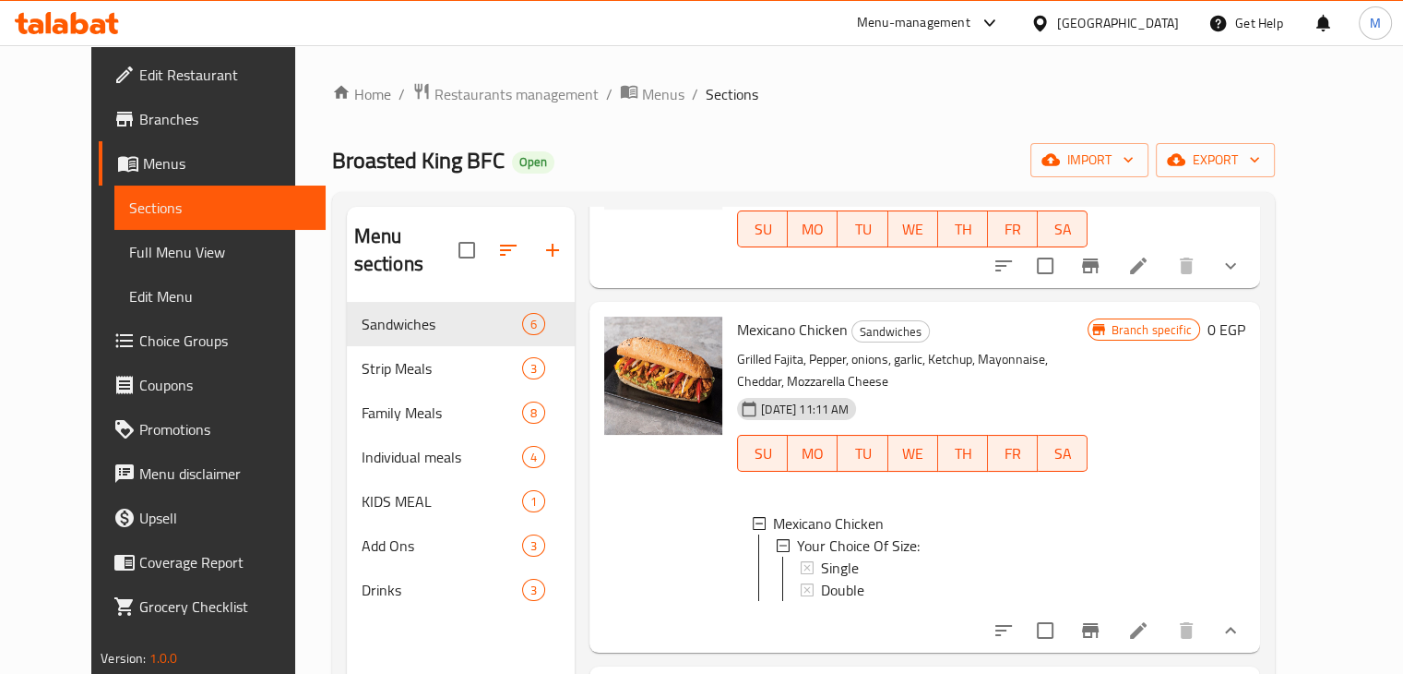
click at [1150, 639] on icon at bounding box center [1139, 630] width 22 height 22
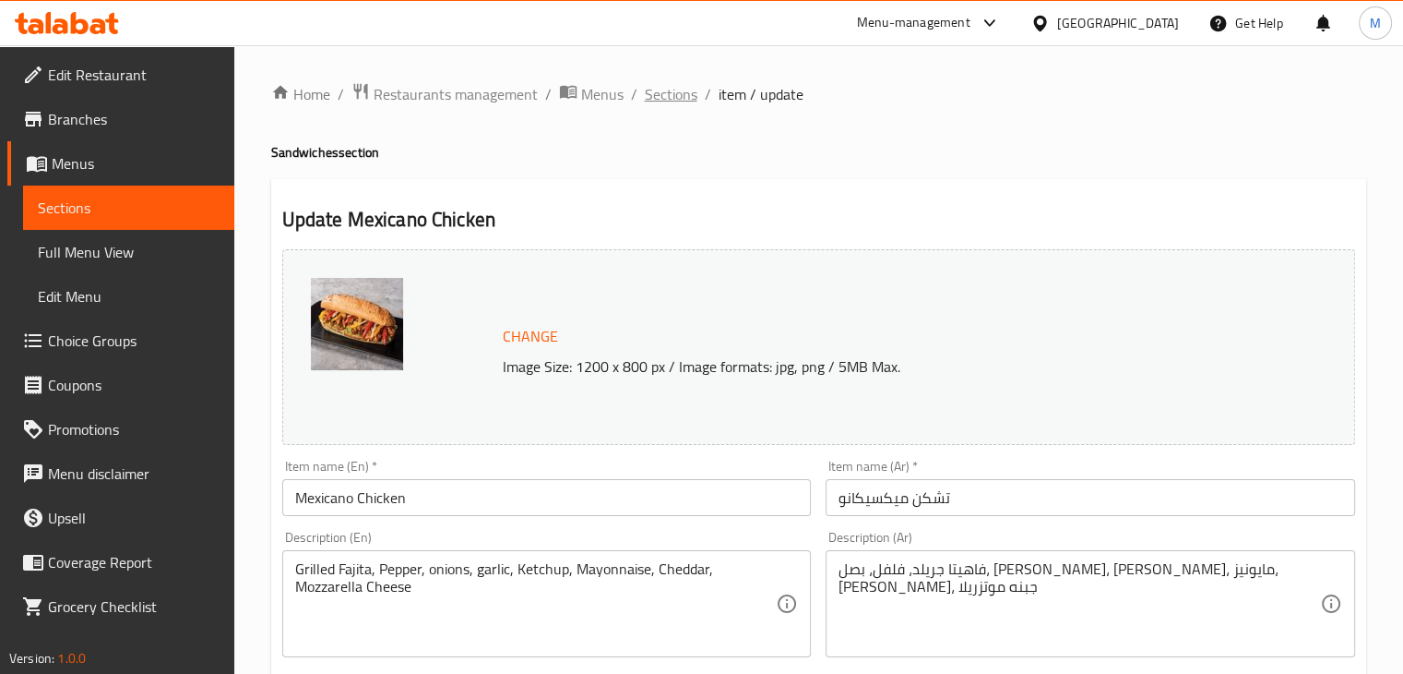
click at [690, 98] on span "Sections" at bounding box center [671, 94] width 53 height 22
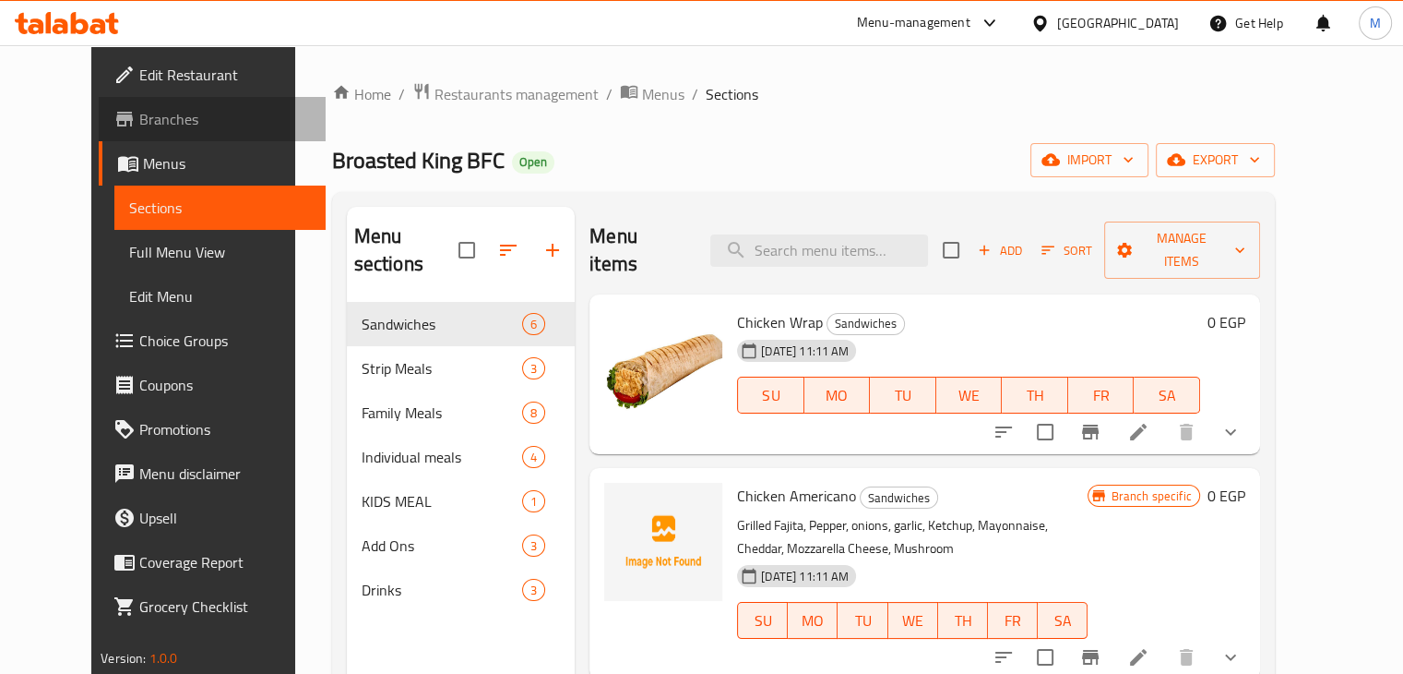
click at [139, 113] on span "Branches" at bounding box center [225, 119] width 172 height 22
